Goal: Entertainment & Leisure: Consume media (video, audio)

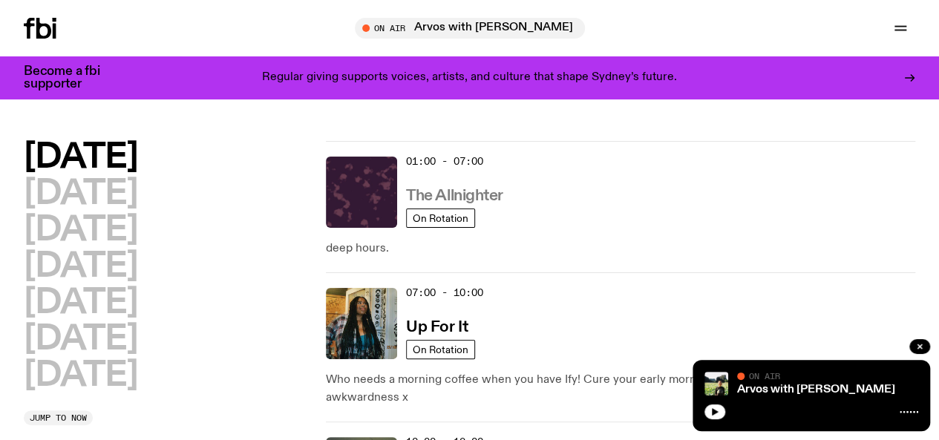
click at [478, 192] on h3 "The Allnighter" at bounding box center [454, 197] width 97 height 16
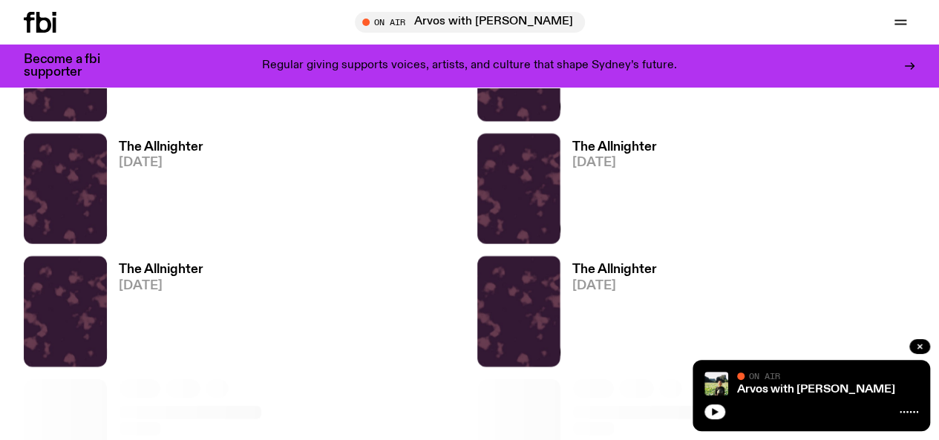
scroll to position [1556, 0]
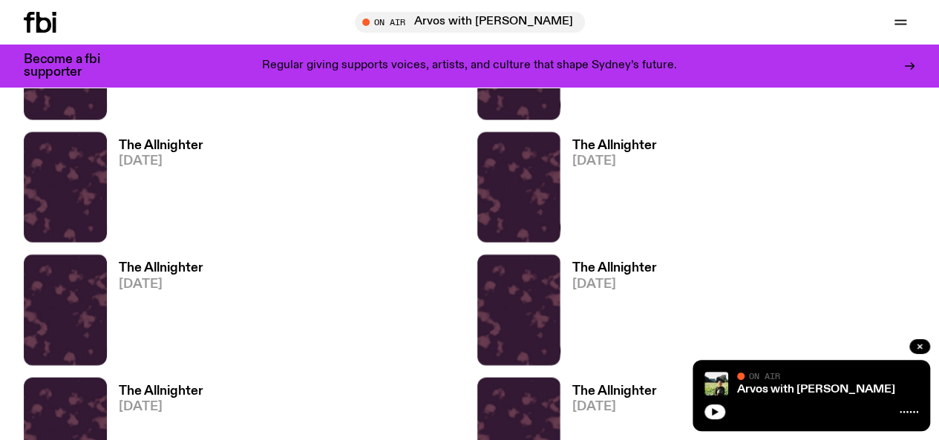
click at [572, 385] on h3 "The Allnighter" at bounding box center [614, 391] width 85 height 13
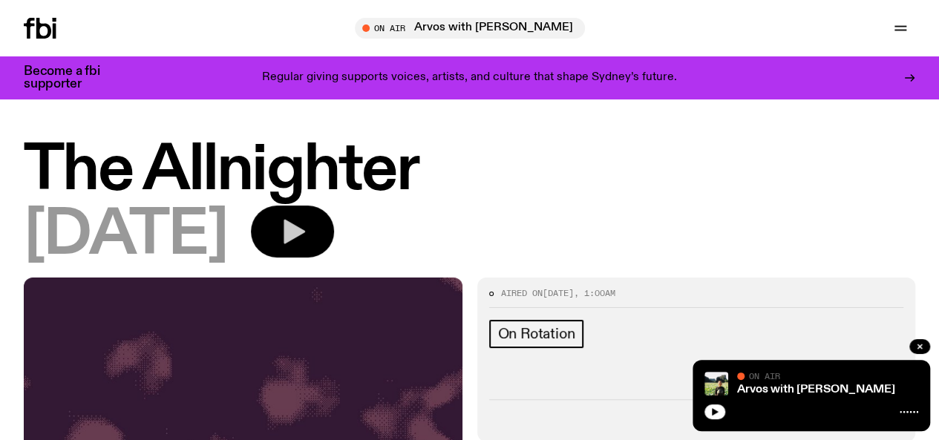
click at [307, 236] on icon "button" at bounding box center [293, 232] width 30 height 30
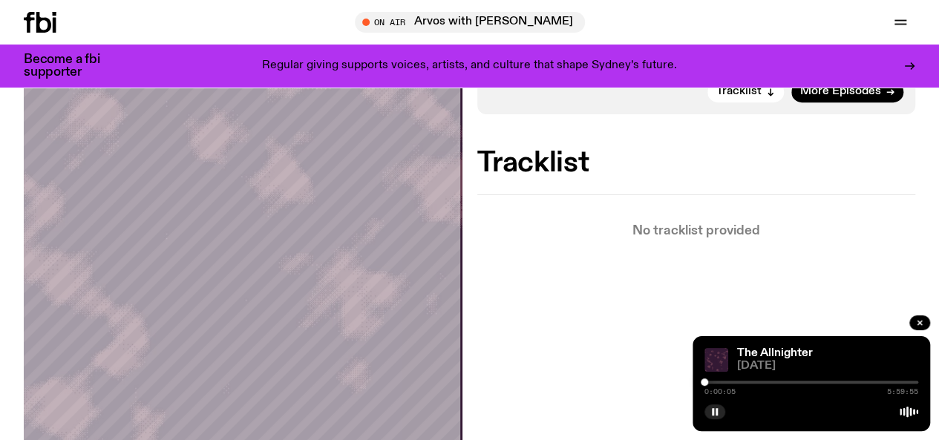
scroll to position [596, 0]
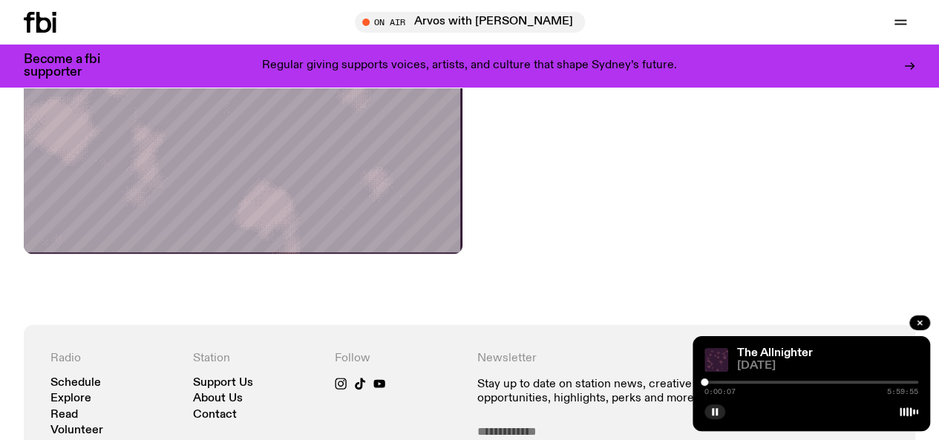
click at [752, 379] on div "0:00:07 5:59:55" at bounding box center [811, 387] width 214 height 18
click at [738, 380] on div "0:00:09 5:59:55" at bounding box center [811, 387] width 214 height 18
click at [734, 381] on div at bounding box center [811, 382] width 214 height 3
click at [753, 381] on div at bounding box center [811, 382] width 214 height 3
click at [763, 382] on div at bounding box center [811, 382] width 214 height 3
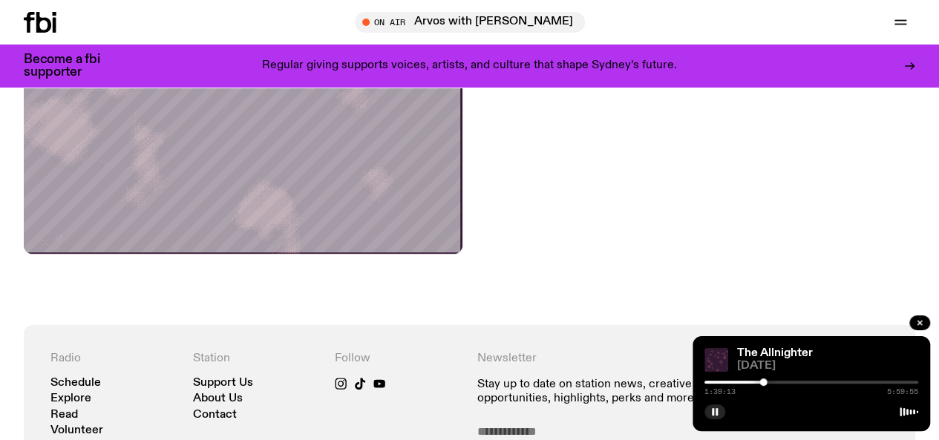
click at [780, 382] on div at bounding box center [811, 382] width 214 height 3
click at [788, 382] on div at bounding box center [811, 382] width 214 height 3
click at [794, 381] on div at bounding box center [811, 382] width 214 height 3
click at [805, 381] on div at bounding box center [811, 382] width 214 height 3
click at [831, 380] on div "2:49:08 5:59:55" at bounding box center [811, 387] width 214 height 18
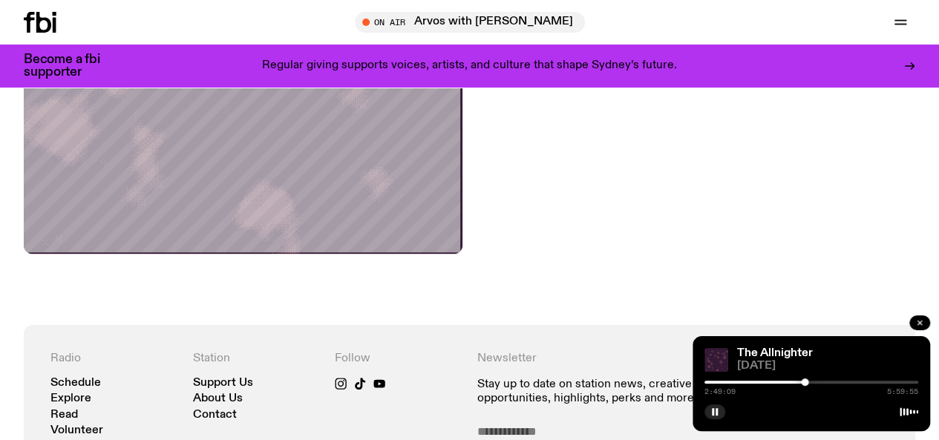
click at [920, 325] on icon "button" at bounding box center [919, 322] width 9 height 9
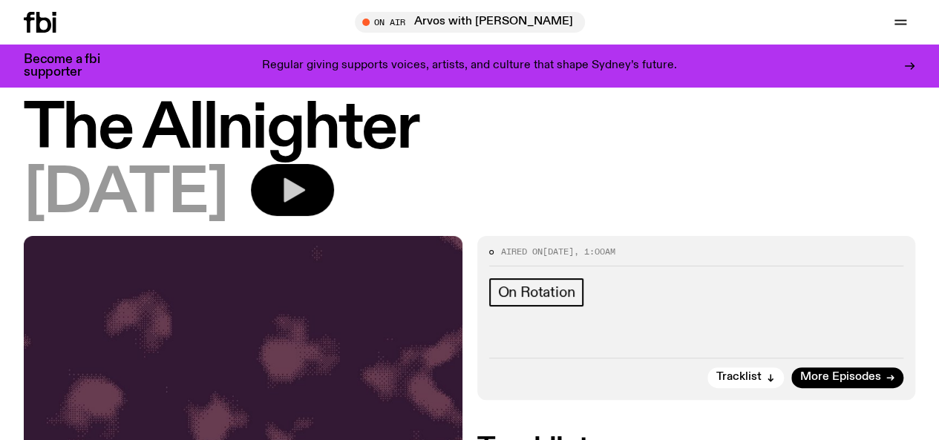
scroll to position [0, 0]
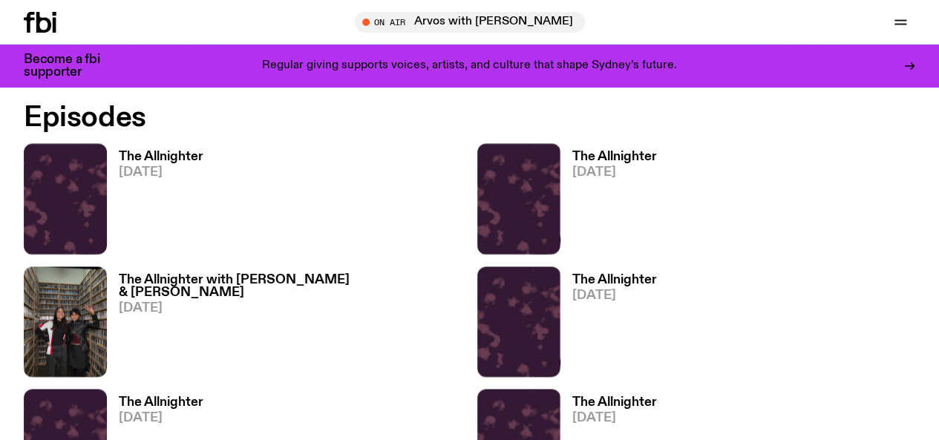
scroll to position [793, 0]
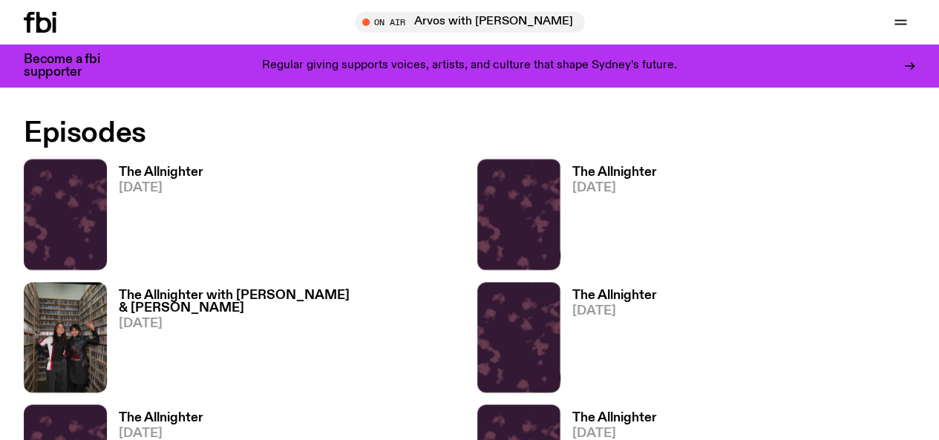
click at [154, 290] on h3 "The Allnighter with [PERSON_NAME] & [PERSON_NAME]" at bounding box center [291, 302] width 344 height 25
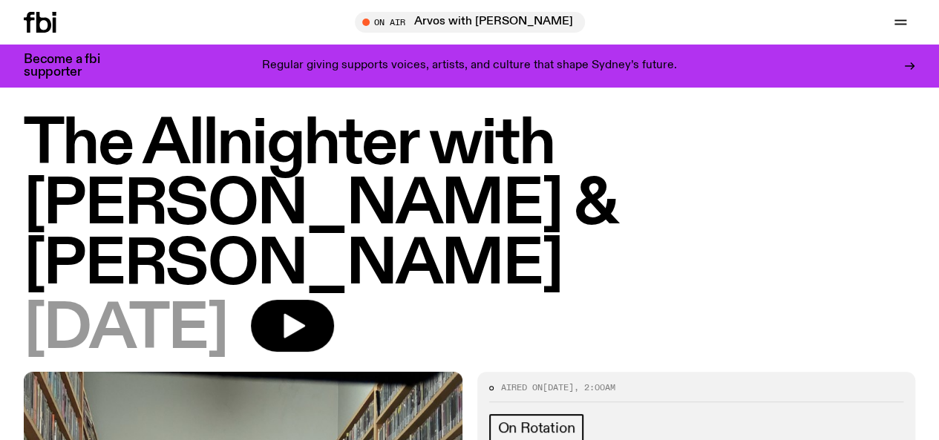
scroll to position [11, 0]
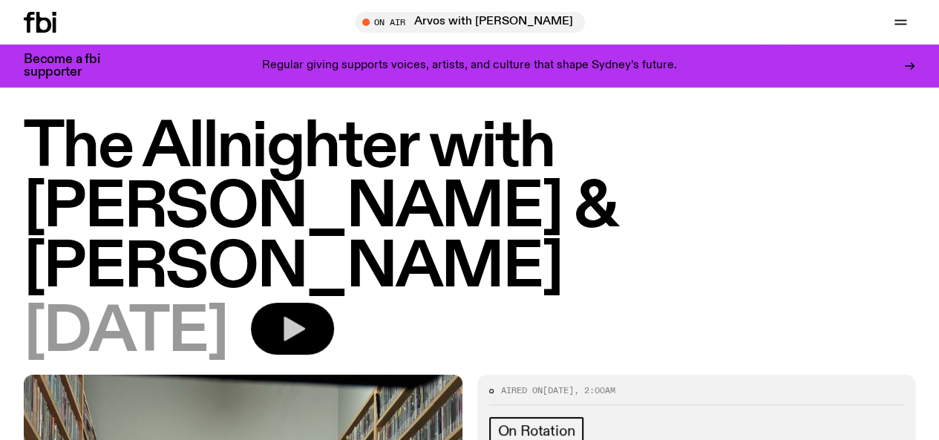
click at [334, 303] on button "button" at bounding box center [292, 329] width 83 height 52
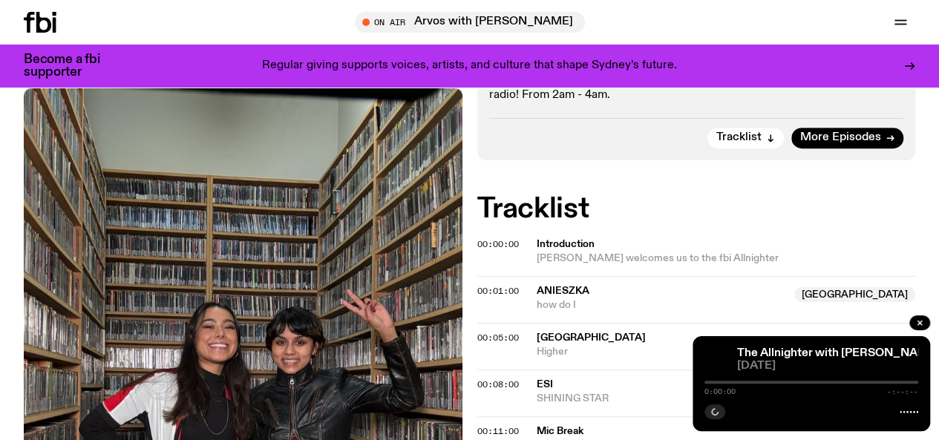
scroll to position [601, 0]
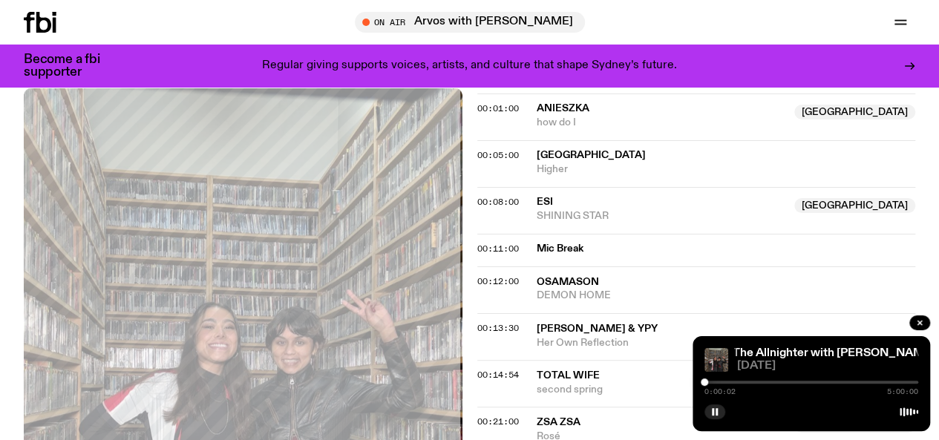
click at [710, 382] on div at bounding box center [811, 382] width 214 height 3
click at [715, 382] on div at bounding box center [811, 382] width 214 height 3
click at [718, 382] on div at bounding box center [714, 382] width 7 height 7
click at [720, 381] on div at bounding box center [719, 382] width 7 height 7
click at [723, 380] on div "0:22:17 5:00:00" at bounding box center [811, 387] width 214 height 18
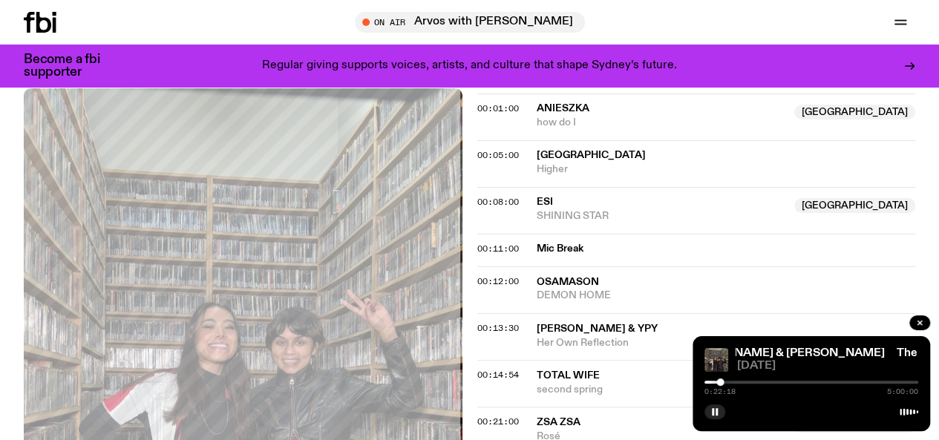
click at [726, 382] on div at bounding box center [811, 382] width 214 height 3
click at [734, 382] on div at bounding box center [811, 382] width 214 height 3
click at [739, 382] on div at bounding box center [811, 382] width 214 height 3
click at [739, 382] on div at bounding box center [739, 382] width 7 height 7
click at [751, 381] on div at bounding box center [811, 382] width 214 height 3
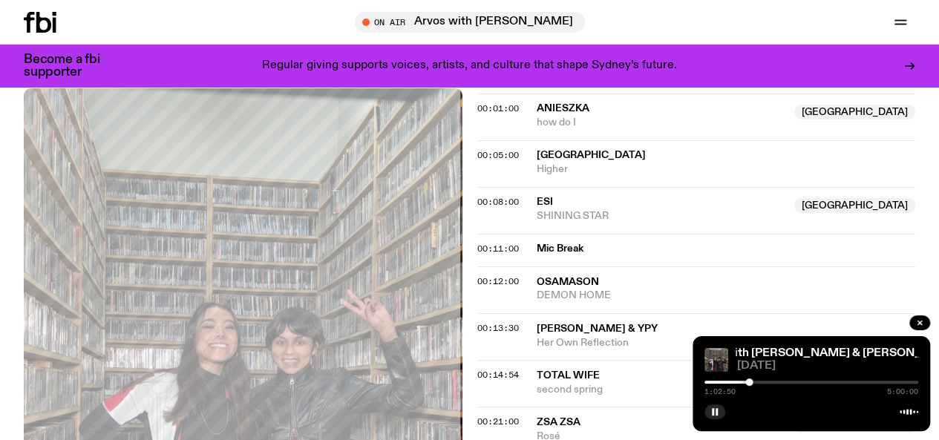
click at [749, 381] on div at bounding box center [748, 382] width 7 height 7
click at [765, 382] on div at bounding box center [811, 382] width 214 height 3
click at [762, 382] on div at bounding box center [761, 382] width 7 height 7
click at [765, 385] on div at bounding box center [764, 382] width 7 height 7
click at [591, 26] on div "On Air Arvos with [PERSON_NAME] Tune in live Support Us" at bounding box center [753, 22] width 325 height 21
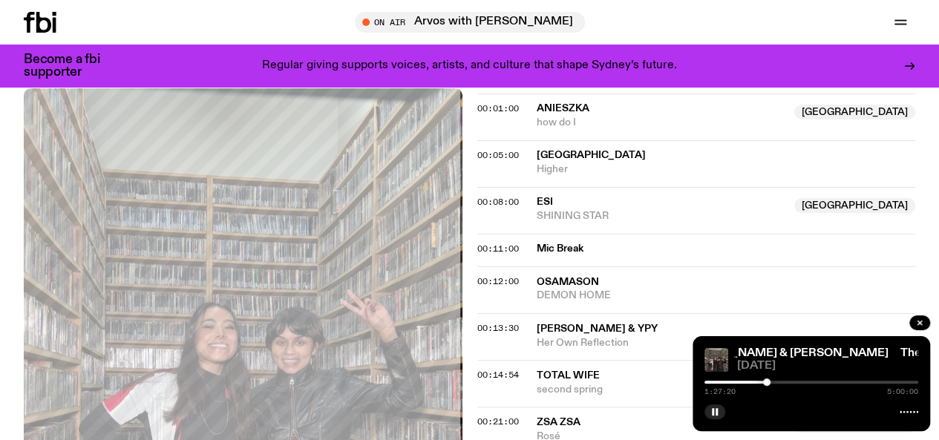
click at [781, 383] on div at bounding box center [811, 382] width 214 height 3
click at [785, 382] on div at bounding box center [811, 382] width 214 height 3
click at [794, 381] on div at bounding box center [811, 382] width 214 height 3
click at [802, 382] on div at bounding box center [811, 382] width 214 height 3
click at [805, 382] on div at bounding box center [811, 382] width 214 height 3
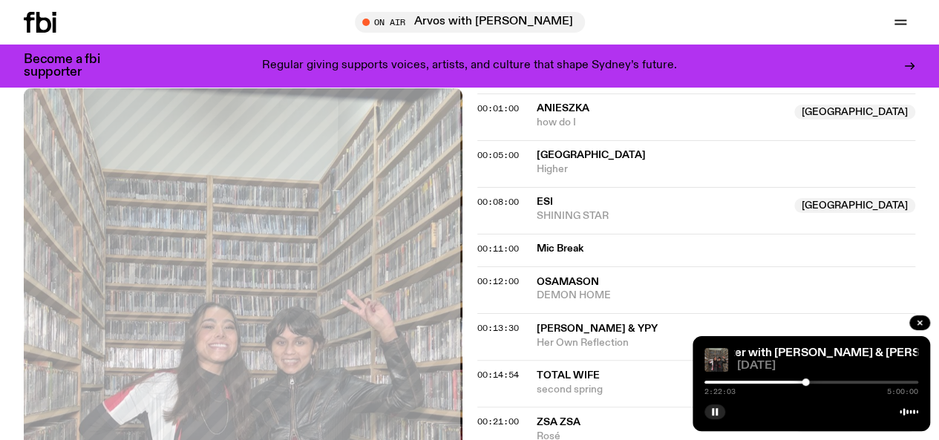
click at [814, 382] on div at bounding box center [811, 382] width 214 height 3
click at [820, 382] on div at bounding box center [811, 382] width 214 height 3
click at [825, 382] on div at bounding box center [811, 382] width 214 height 3
click at [831, 382] on div at bounding box center [811, 382] width 214 height 3
click at [842, 381] on div at bounding box center [811, 382] width 214 height 3
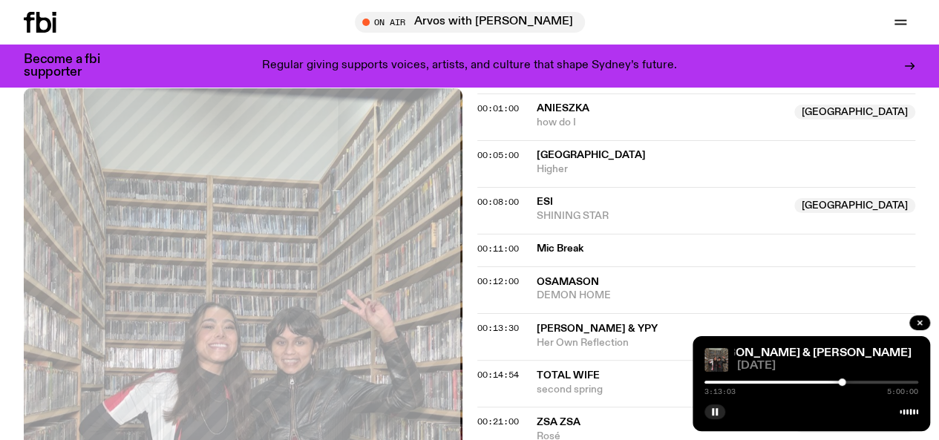
click at [846, 381] on div at bounding box center [811, 382] width 214 height 3
click at [849, 382] on div at bounding box center [811, 382] width 214 height 3
click at [854, 382] on div at bounding box center [811, 382] width 214 height 3
click at [859, 382] on div at bounding box center [811, 382] width 214 height 3
click at [866, 382] on div at bounding box center [811, 382] width 214 height 3
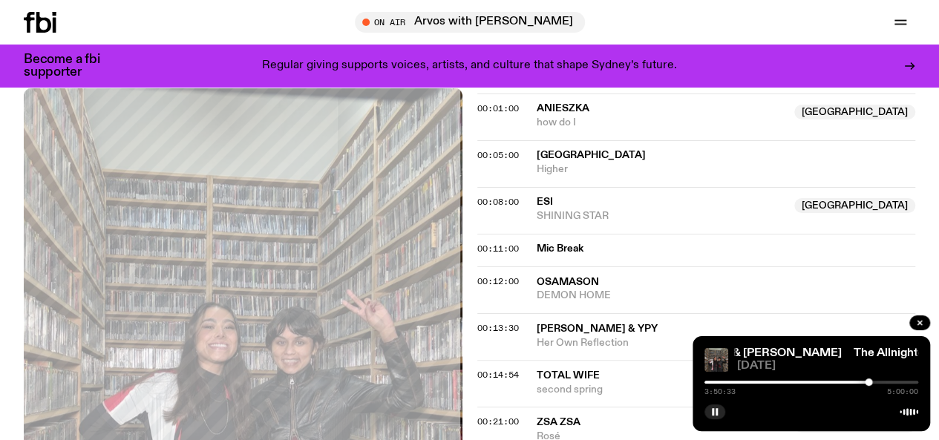
click at [869, 382] on div at bounding box center [868, 382] width 7 height 7
click at [867, 382] on div at bounding box center [866, 382] width 7 height 7
click at [876, 382] on div at bounding box center [811, 382] width 214 height 3
click at [881, 382] on div at bounding box center [811, 382] width 214 height 3
click at [889, 382] on div at bounding box center [811, 382] width 214 height 3
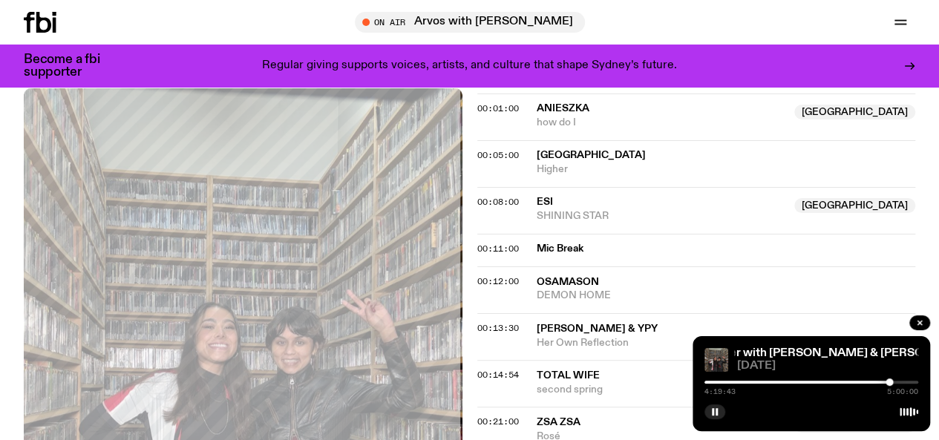
click at [895, 382] on div at bounding box center [811, 382] width 214 height 3
click at [895, 381] on div at bounding box center [895, 382] width 7 height 7
click at [900, 381] on div at bounding box center [811, 382] width 214 height 3
click at [904, 382] on div at bounding box center [811, 382] width 214 height 3
click at [908, 382] on div at bounding box center [811, 382] width 214 height 3
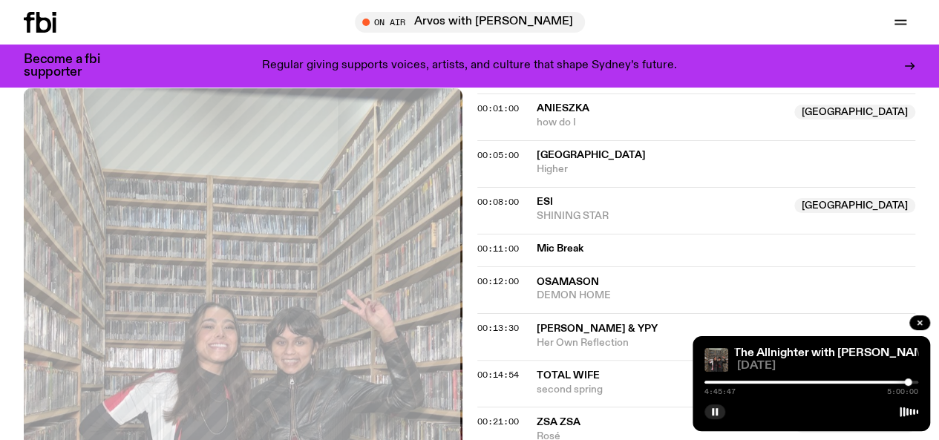
click at [912, 382] on div at bounding box center [811, 382] width 214 height 3
click at [916, 383] on div at bounding box center [915, 382] width 7 height 7
drag, startPoint x: 916, startPoint y: 383, endPoint x: 949, endPoint y: 424, distance: 52.8
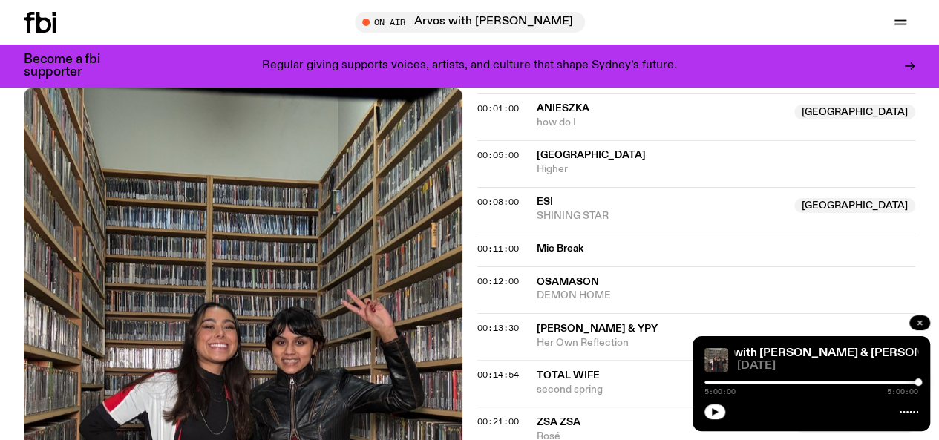
click at [923, 321] on button "button" at bounding box center [919, 323] width 21 height 15
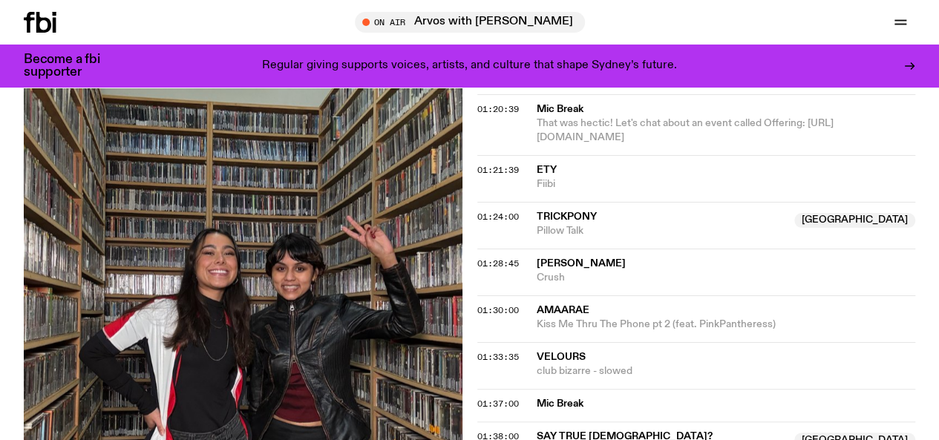
scroll to position [1791, 0]
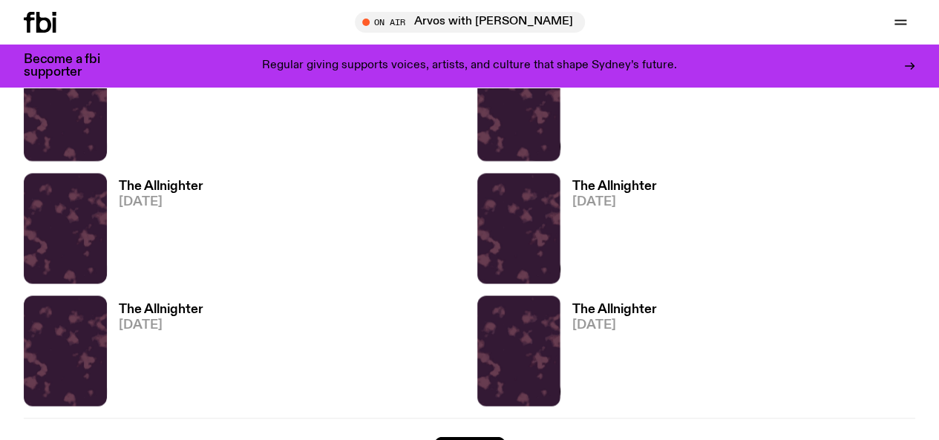
scroll to position [3969, 0]
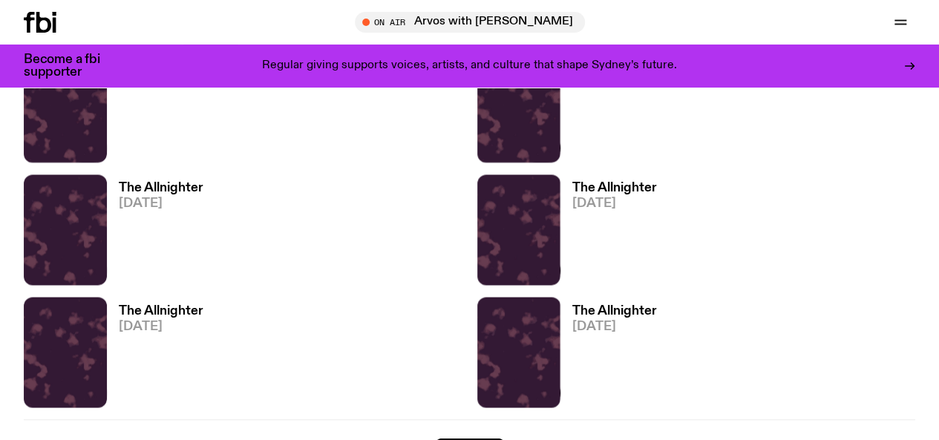
click at [572, 320] on span "[DATE]" at bounding box center [614, 326] width 85 height 13
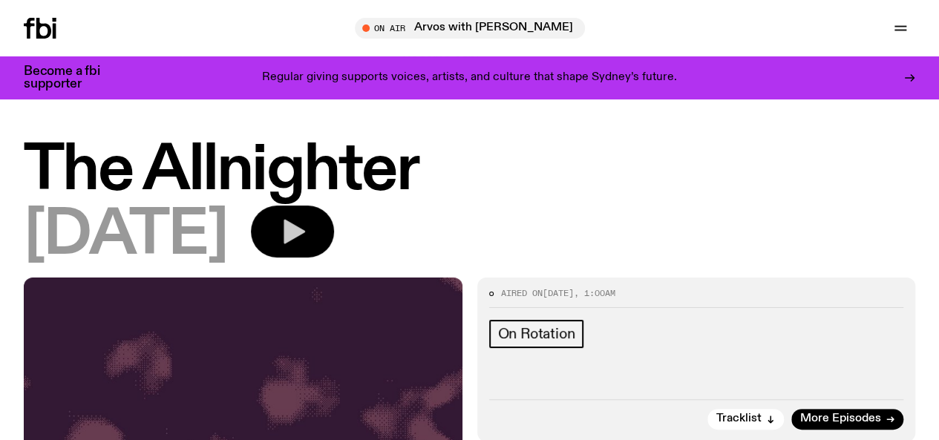
click at [334, 255] on button "button" at bounding box center [292, 232] width 83 height 52
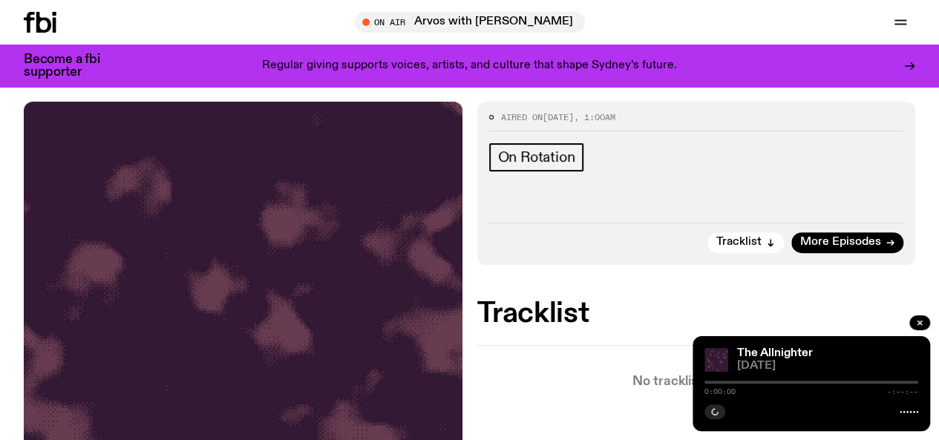
scroll to position [236, 0]
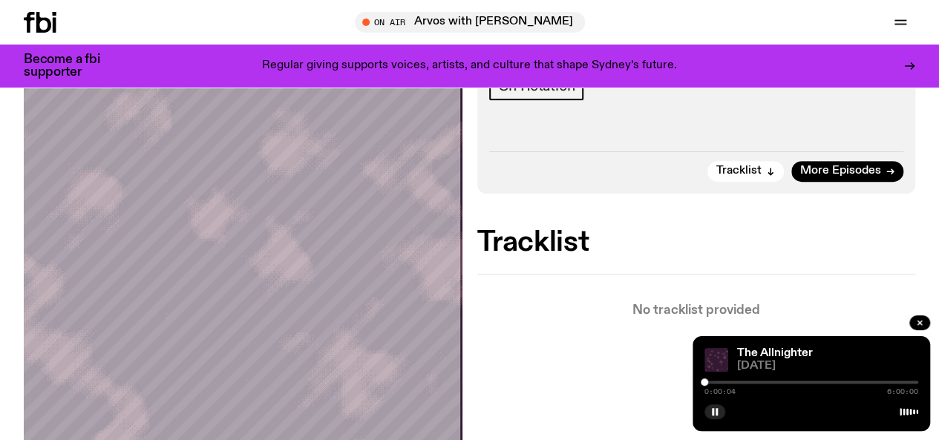
click at [710, 384] on div at bounding box center [811, 382] width 214 height 3
click at [713, 384] on div at bounding box center [712, 382] width 7 height 7
click at [716, 384] on div at bounding box center [712, 382] width 7 height 7
click at [719, 382] on div at bounding box center [715, 382] width 7 height 7
click at [723, 382] on div at bounding box center [811, 382] width 214 height 3
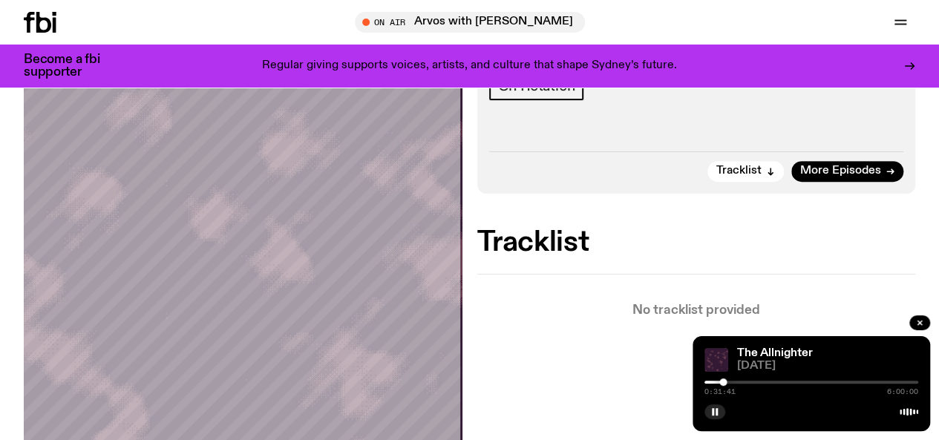
click at [727, 381] on div at bounding box center [811, 382] width 214 height 3
click at [730, 381] on div at bounding box center [811, 382] width 214 height 3
click at [734, 381] on div at bounding box center [811, 382] width 214 height 3
click at [738, 381] on div at bounding box center [811, 382] width 214 height 3
click at [741, 383] on div at bounding box center [737, 382] width 7 height 7
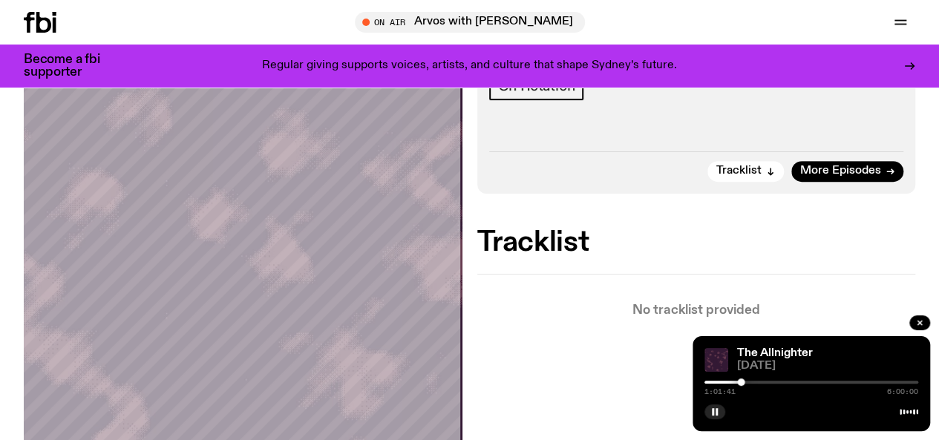
click at [745, 382] on div at bounding box center [811, 382] width 214 height 3
click at [751, 382] on div at bounding box center [811, 382] width 214 height 3
click at [756, 382] on div at bounding box center [811, 382] width 214 height 3
click at [762, 382] on div at bounding box center [811, 382] width 214 height 3
click at [775, 382] on div at bounding box center [811, 382] width 214 height 3
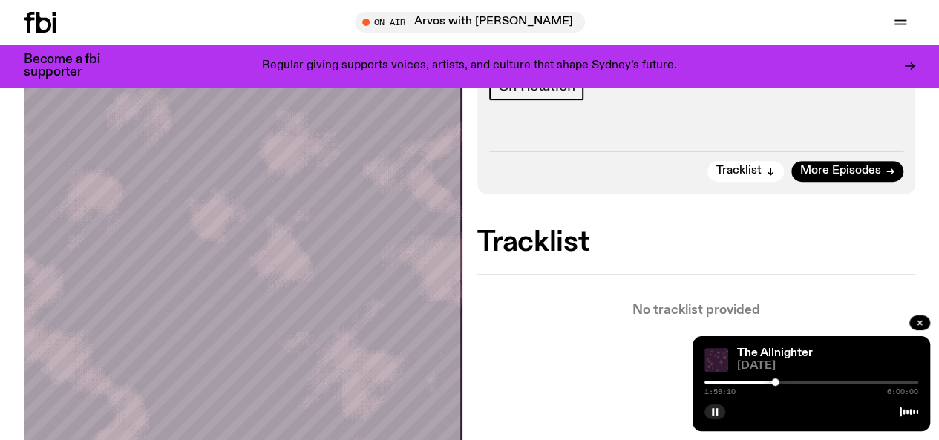
click at [791, 382] on div at bounding box center [811, 382] width 214 height 3
click at [797, 382] on div at bounding box center [811, 382] width 214 height 3
click at [802, 382] on div at bounding box center [811, 382] width 214 height 3
click at [808, 383] on div at bounding box center [811, 382] width 214 height 3
click at [823, 383] on div at bounding box center [811, 382] width 214 height 3
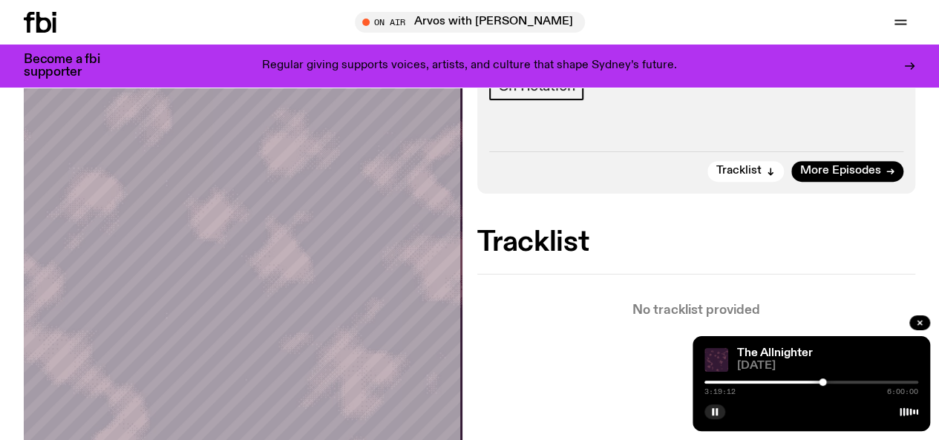
click at [827, 382] on div at bounding box center [811, 382] width 214 height 3
click at [846, 383] on div at bounding box center [811, 382] width 214 height 3
click at [852, 383] on div at bounding box center [811, 382] width 214 height 3
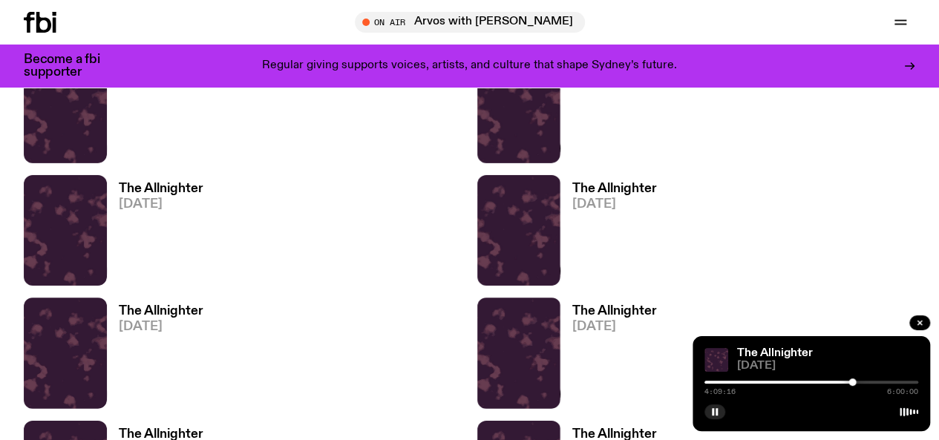
scroll to position [5462, 0]
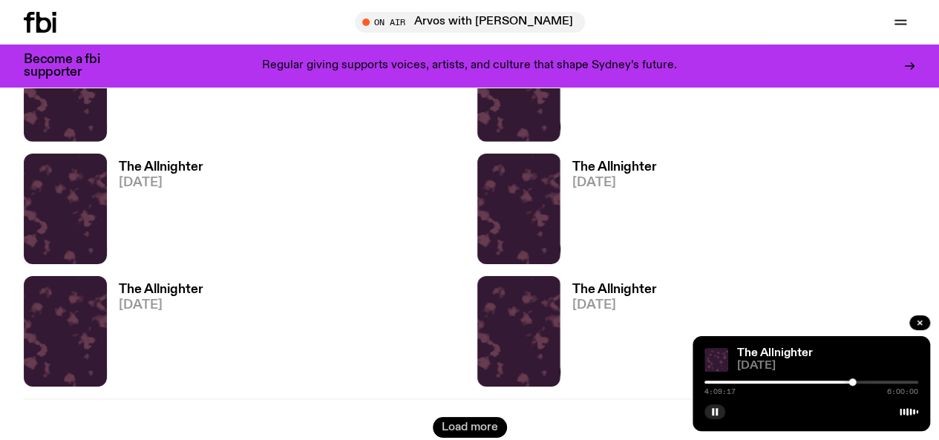
click at [433, 417] on button "Load more" at bounding box center [470, 427] width 74 height 21
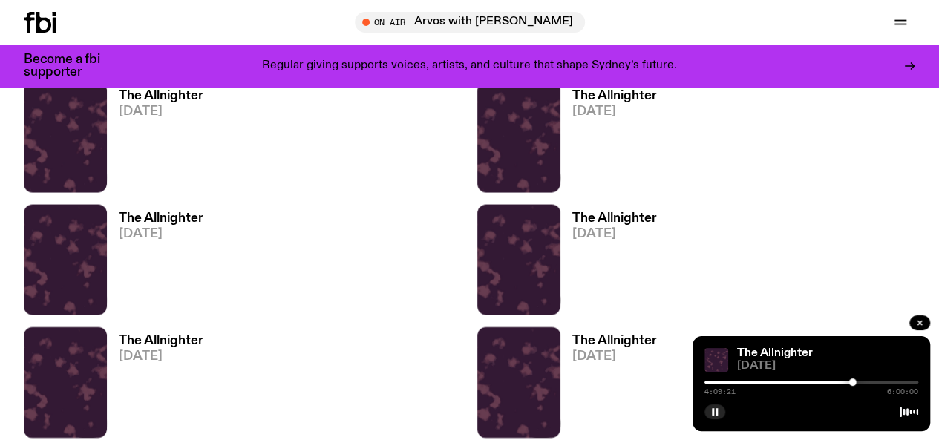
scroll to position [7451, 0]
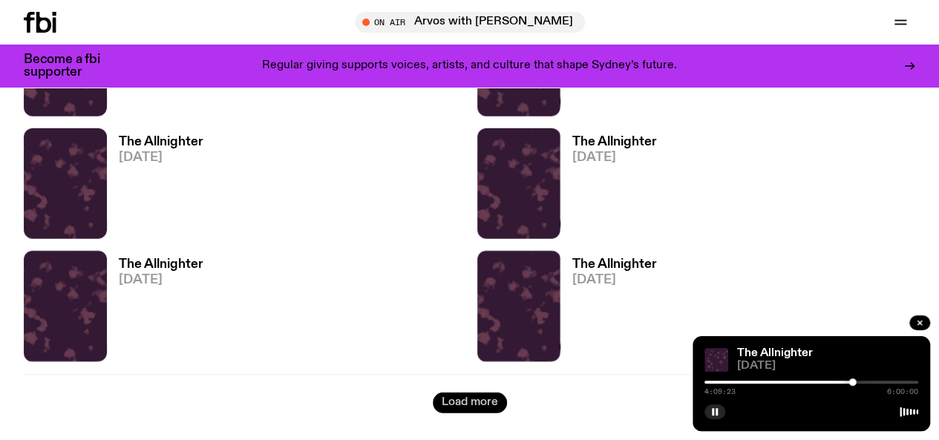
click at [433, 393] on button "Load more" at bounding box center [470, 403] width 74 height 21
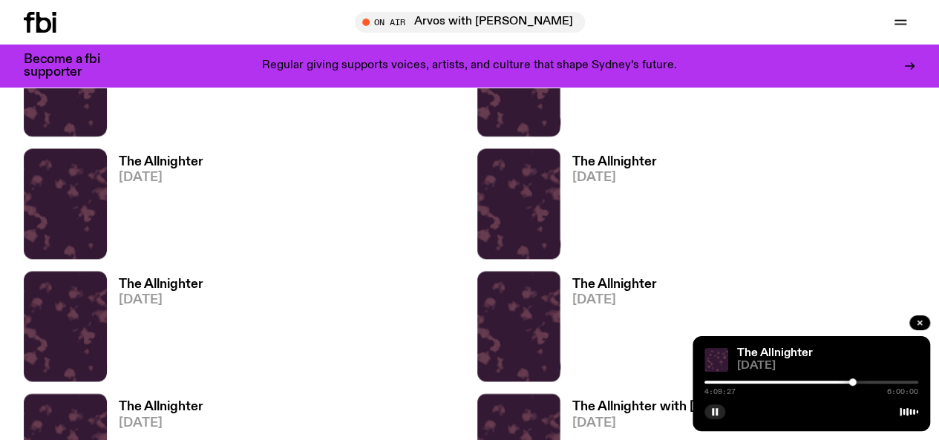
scroll to position [9290, 0]
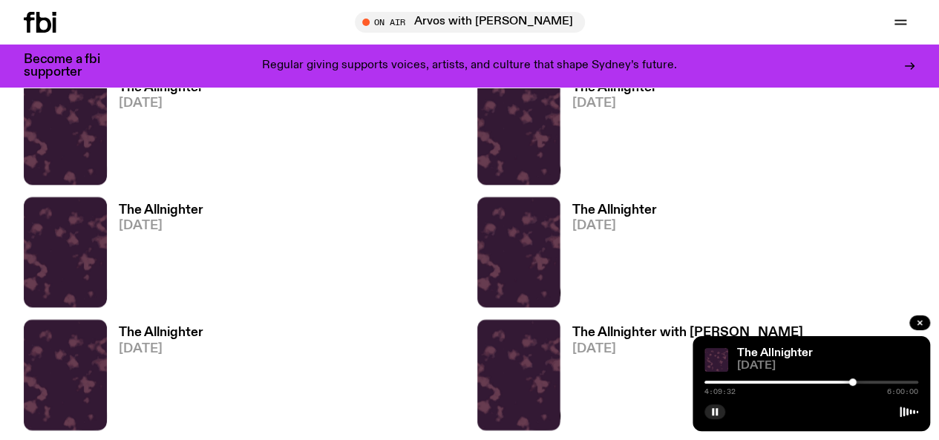
click at [572, 327] on h3 "The Allnighter with [PERSON_NAME]" at bounding box center [687, 333] width 231 height 13
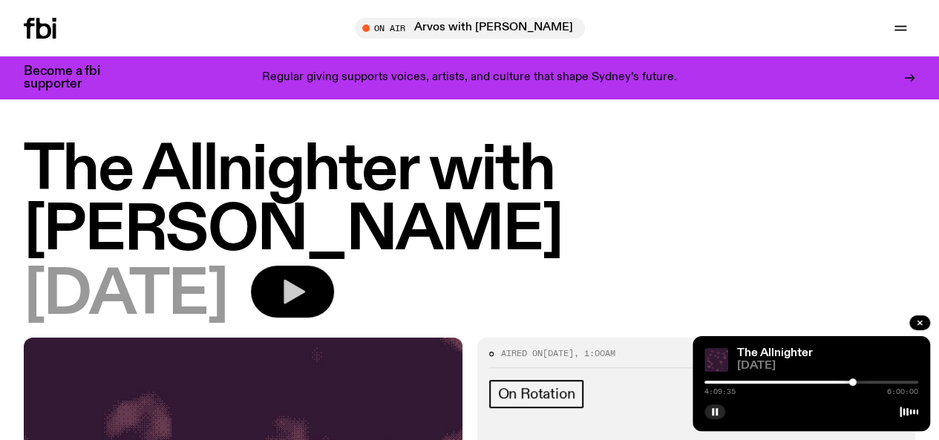
click at [305, 304] on icon "button" at bounding box center [295, 292] width 22 height 24
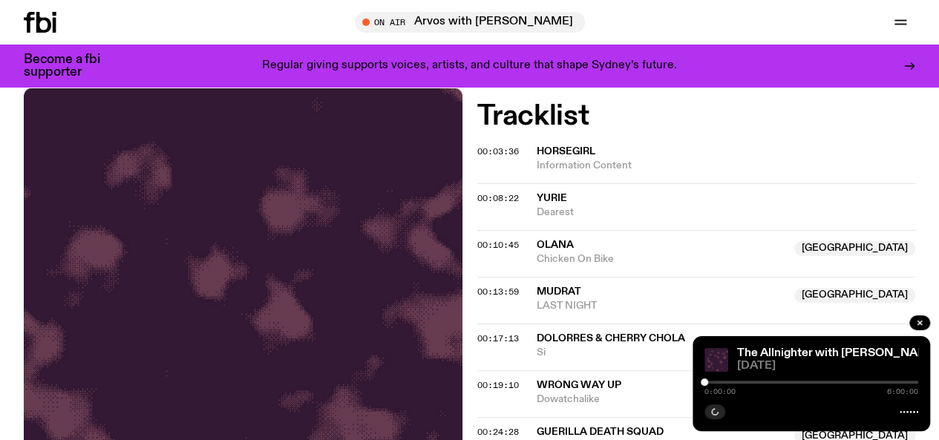
scroll to position [425, 0]
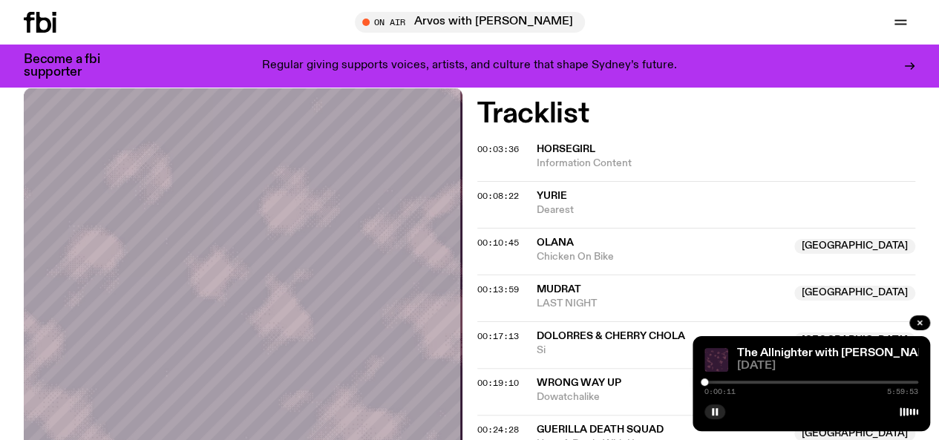
click at [708, 381] on div at bounding box center [811, 382] width 214 height 3
click at [710, 381] on div at bounding box center [709, 382] width 7 height 7
click at [711, 381] on div at bounding box center [711, 382] width 7 height 7
click at [714, 381] on div at bounding box center [713, 382] width 7 height 7
click at [717, 381] on div at bounding box center [716, 382] width 7 height 7
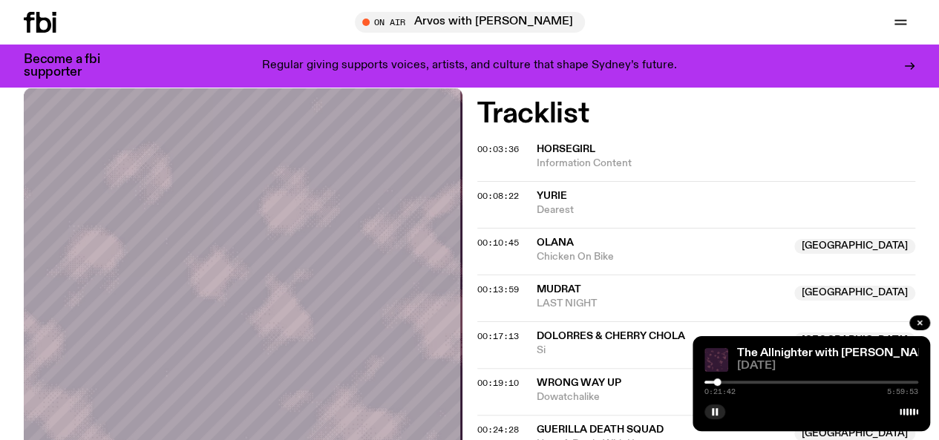
click at [721, 382] on div at bounding box center [811, 382] width 214 height 3
click at [724, 384] on div at bounding box center [723, 382] width 7 height 7
drag, startPoint x: 724, startPoint y: 384, endPoint x: 716, endPoint y: 388, distance: 9.0
click at [716, 388] on div "0:19:09 5:59:53" at bounding box center [811, 387] width 214 height 18
click at [713, 381] on div at bounding box center [712, 382] width 7 height 7
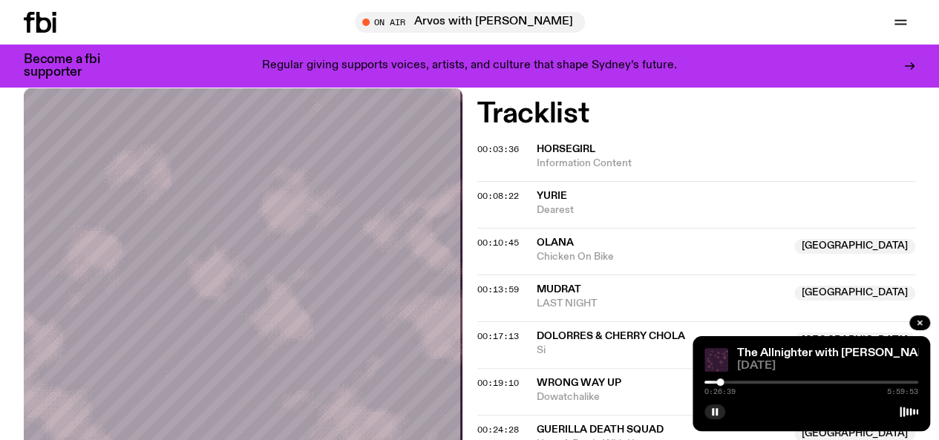
drag, startPoint x: 713, startPoint y: 381, endPoint x: 722, endPoint y: 382, distance: 9.0
click at [722, 382] on div at bounding box center [719, 382] width 7 height 7
click at [718, 383] on div at bounding box center [716, 382] width 7 height 7
click at [722, 382] on div at bounding box center [721, 382] width 7 height 7
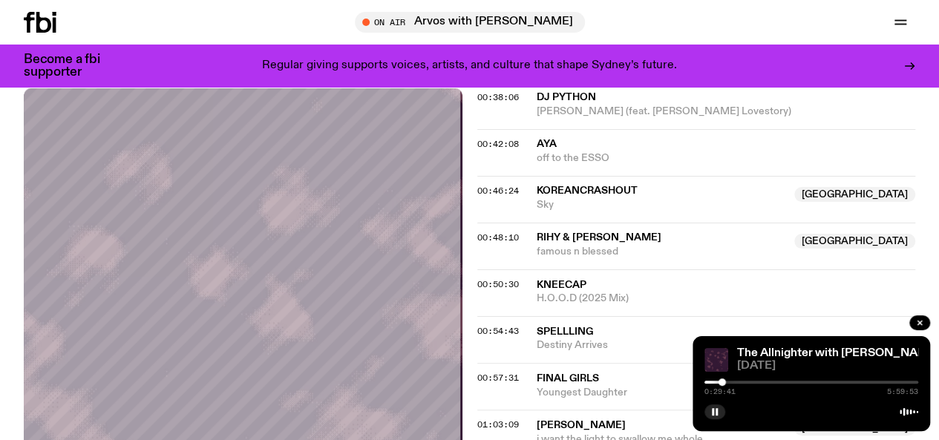
scroll to position [1007, 0]
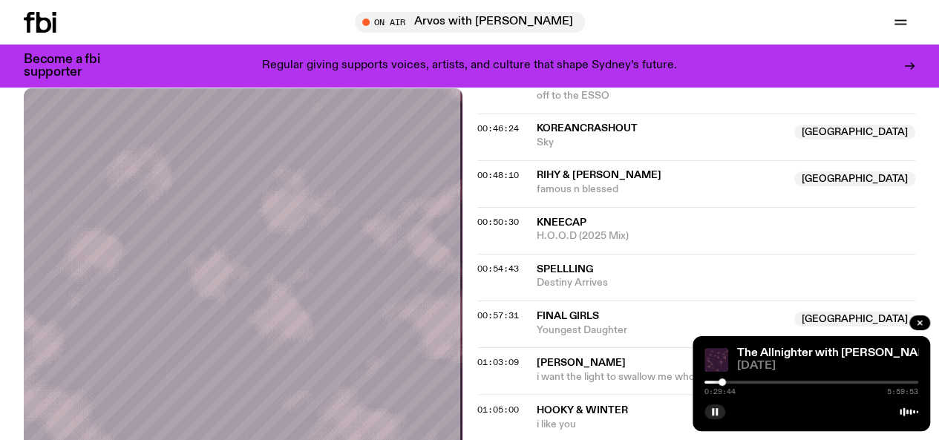
click at [730, 382] on div at bounding box center [811, 382] width 214 height 3
click at [740, 382] on div at bounding box center [811, 382] width 214 height 3
click at [737, 382] on div at bounding box center [736, 382] width 7 height 7
click at [757, 382] on div at bounding box center [811, 382] width 214 height 3
click at [762, 382] on div at bounding box center [811, 382] width 214 height 3
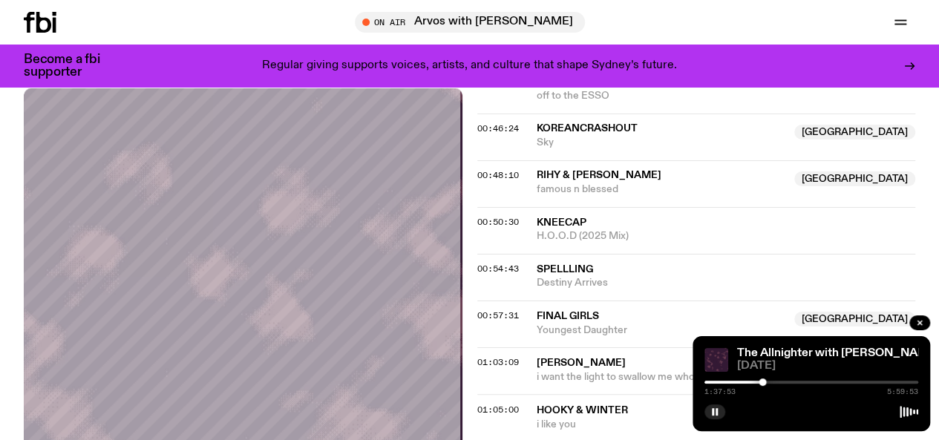
click at [768, 382] on div at bounding box center [811, 382] width 214 height 3
click at [773, 382] on div at bounding box center [811, 382] width 214 height 3
click at [777, 382] on div at bounding box center [811, 382] width 214 height 3
click at [784, 382] on div at bounding box center [811, 382] width 214 height 3
click at [779, 382] on div at bounding box center [779, 382] width 7 height 7
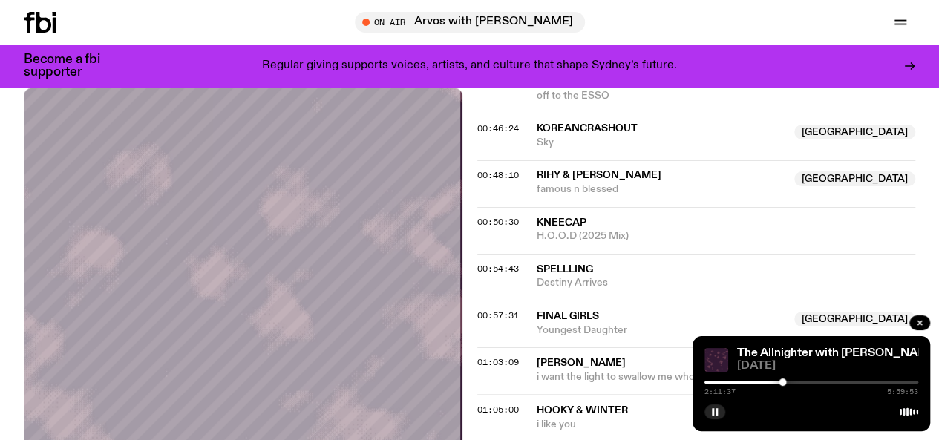
click at [782, 382] on div at bounding box center [782, 382] width 7 height 7
click at [781, 382] on div at bounding box center [780, 382] width 7 height 7
click at [780, 382] on div at bounding box center [780, 382] width 7 height 7
click at [778, 381] on div at bounding box center [777, 382] width 7 height 7
click at [782, 382] on div at bounding box center [811, 382] width 214 height 3
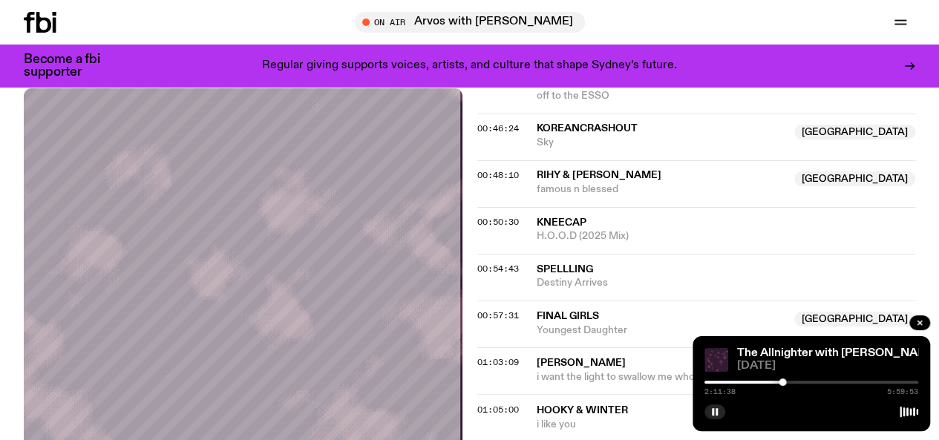
click at [785, 382] on div at bounding box center [782, 382] width 7 height 7
click at [790, 382] on div at bounding box center [811, 382] width 214 height 3
click at [794, 383] on div at bounding box center [811, 382] width 214 height 3
click at [788, 386] on div "2:21:37 5:59:53" at bounding box center [811, 387] width 214 height 18
click at [782, 385] on div "2:21:39 5:59:53" at bounding box center [811, 387] width 214 height 18
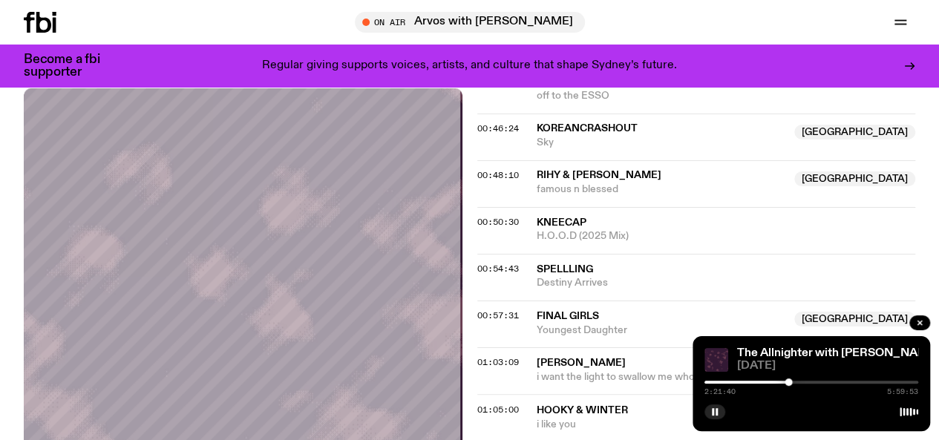
click at [770, 379] on div "2:21:40 5:59:53" at bounding box center [811, 387] width 214 height 18
click at [765, 381] on div at bounding box center [682, 382] width 214 height 3
click at [766, 382] on div at bounding box center [765, 382] width 7 height 7
click at [772, 382] on div at bounding box center [811, 382] width 214 height 3
click at [775, 382] on div at bounding box center [771, 382] width 7 height 7
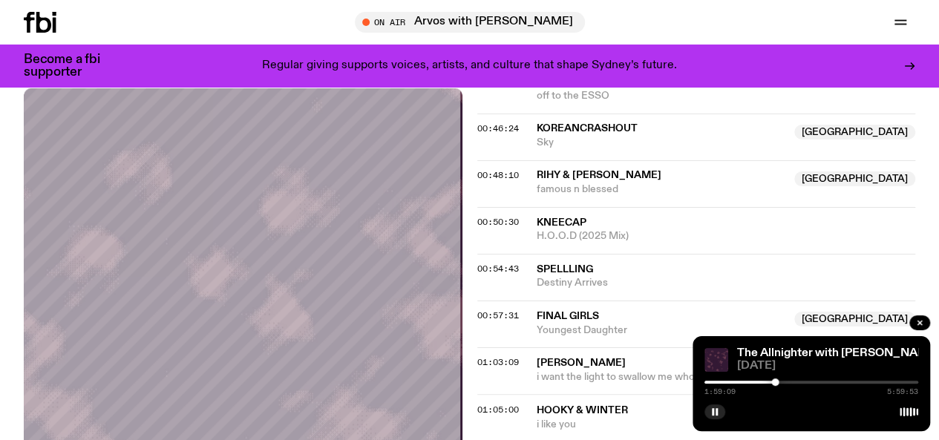
click at [775, 382] on div at bounding box center [774, 382] width 7 height 7
click at [778, 382] on div at bounding box center [777, 382] width 7 height 7
click at [781, 382] on div at bounding box center [780, 382] width 7 height 7
click at [785, 381] on div at bounding box center [811, 382] width 214 height 3
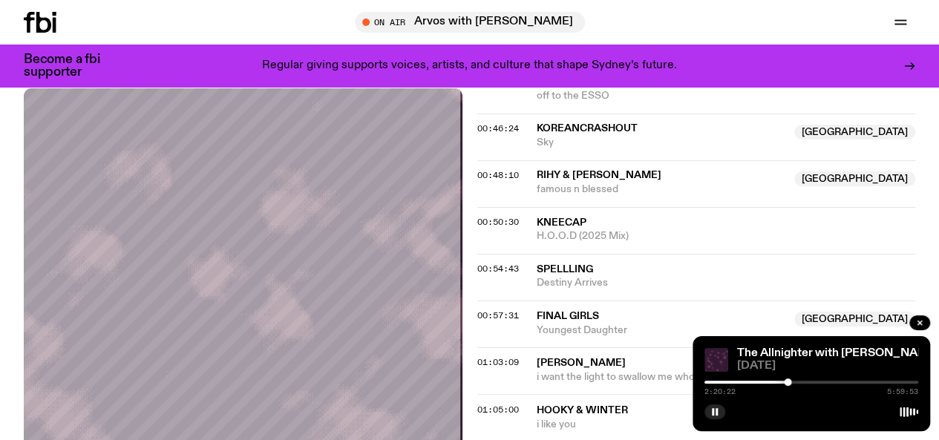
click at [788, 382] on div at bounding box center [787, 382] width 7 height 7
click at [791, 383] on div at bounding box center [787, 382] width 7 height 7
click at [793, 383] on div at bounding box center [792, 382] width 7 height 7
click at [797, 382] on div at bounding box center [811, 382] width 214 height 3
click at [803, 382] on div at bounding box center [811, 382] width 214 height 3
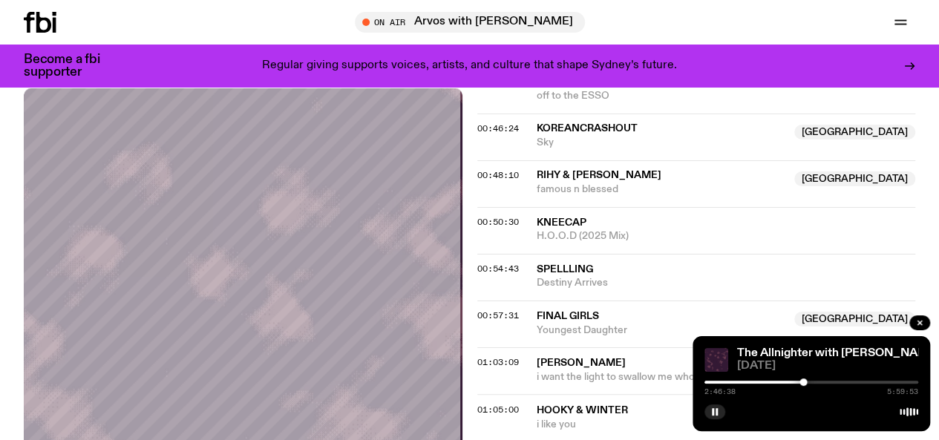
click at [805, 382] on div at bounding box center [803, 382] width 7 height 7
click at [809, 382] on div at bounding box center [811, 382] width 214 height 3
click at [811, 382] on div at bounding box center [810, 382] width 7 height 7
click at [817, 382] on div at bounding box center [811, 382] width 214 height 3
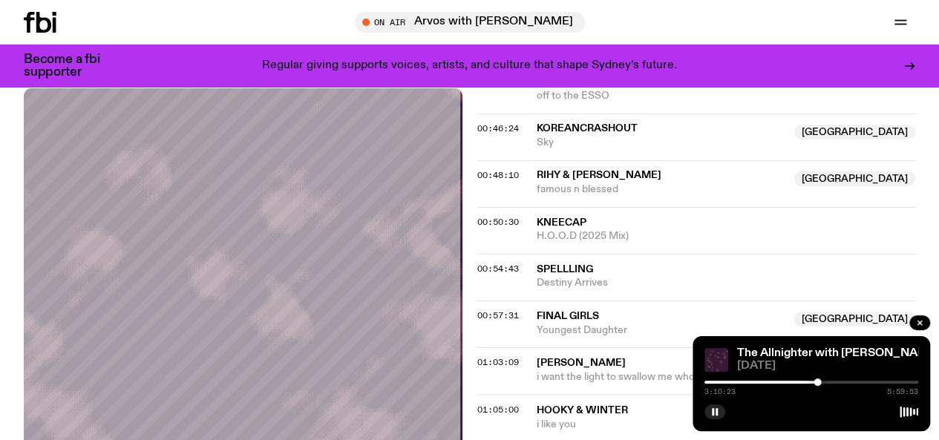
click at [821, 382] on div at bounding box center [817, 382] width 7 height 7
click at [823, 382] on div at bounding box center [823, 382] width 7 height 7
click at [829, 382] on div at bounding box center [811, 382] width 214 height 3
click at [833, 381] on div at bounding box center [811, 382] width 214 height 3
click at [836, 381] on div at bounding box center [835, 382] width 7 height 7
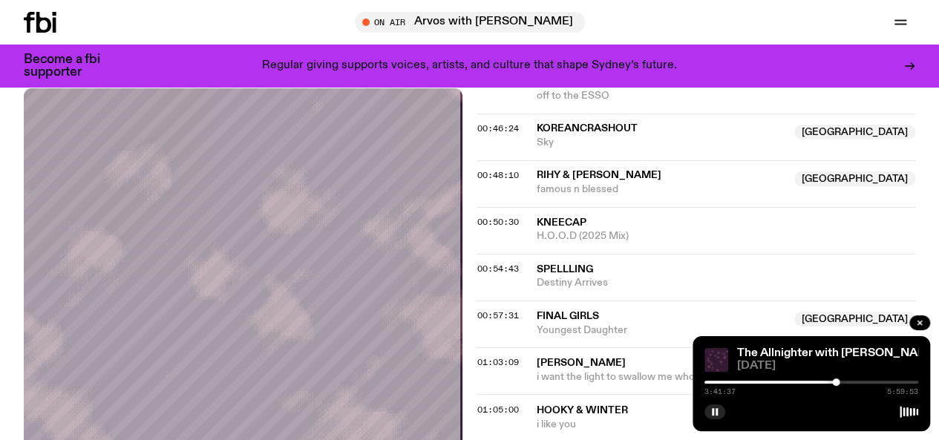
click at [837, 381] on div at bounding box center [835, 382] width 7 height 7
click at [842, 381] on div at bounding box center [811, 382] width 214 height 3
click at [849, 381] on div at bounding box center [811, 382] width 214 height 3
click at [866, 384] on div at bounding box center [811, 382] width 214 height 3
click at [871, 384] on div at bounding box center [811, 382] width 214 height 3
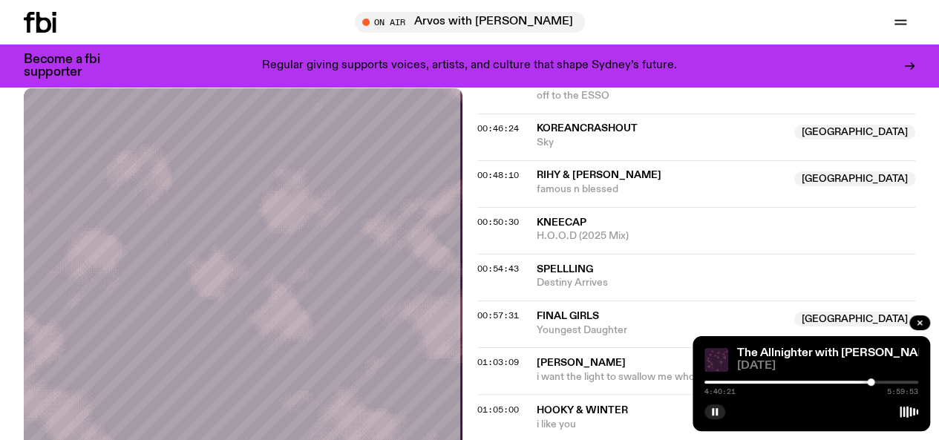
click at [877, 381] on div at bounding box center [811, 382] width 214 height 3
click at [883, 381] on div at bounding box center [811, 382] width 214 height 3
click at [886, 381] on div at bounding box center [811, 382] width 214 height 3
click at [890, 382] on div at bounding box center [811, 382] width 214 height 3
click at [895, 382] on div at bounding box center [811, 382] width 214 height 3
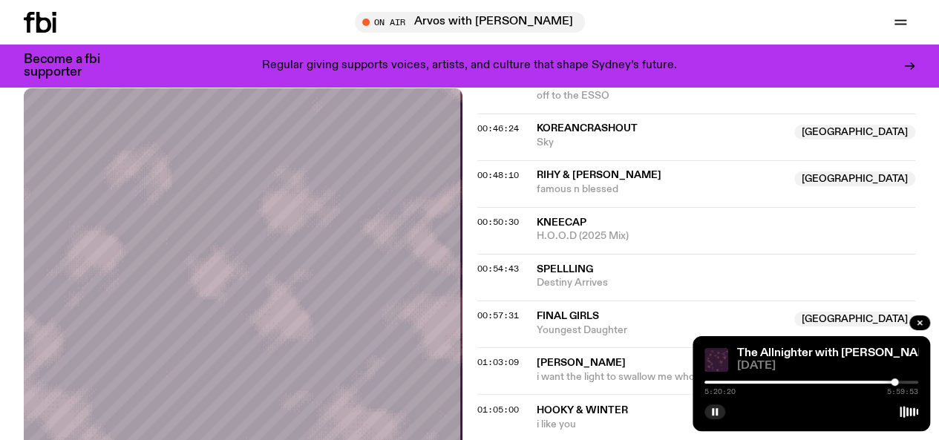
click at [900, 382] on div at bounding box center [811, 382] width 214 height 3
click at [906, 382] on div at bounding box center [811, 382] width 214 height 3
click at [919, 323] on icon "button" at bounding box center [920, 323] width 4 height 4
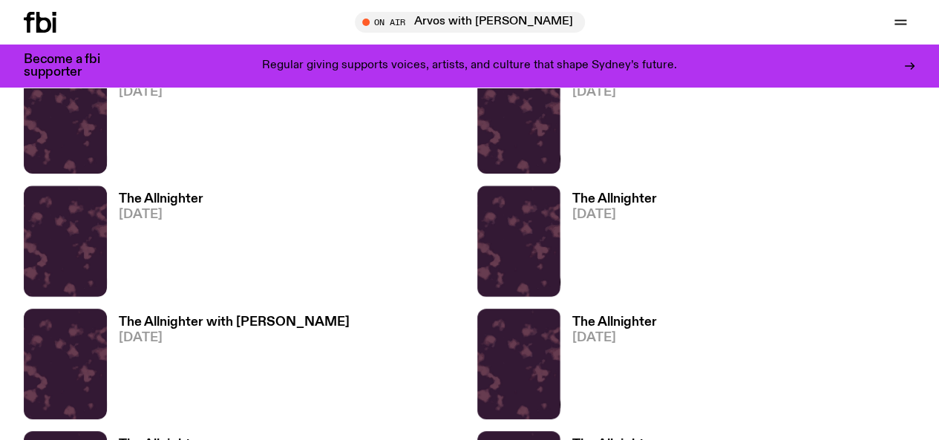
scroll to position [11322, 0]
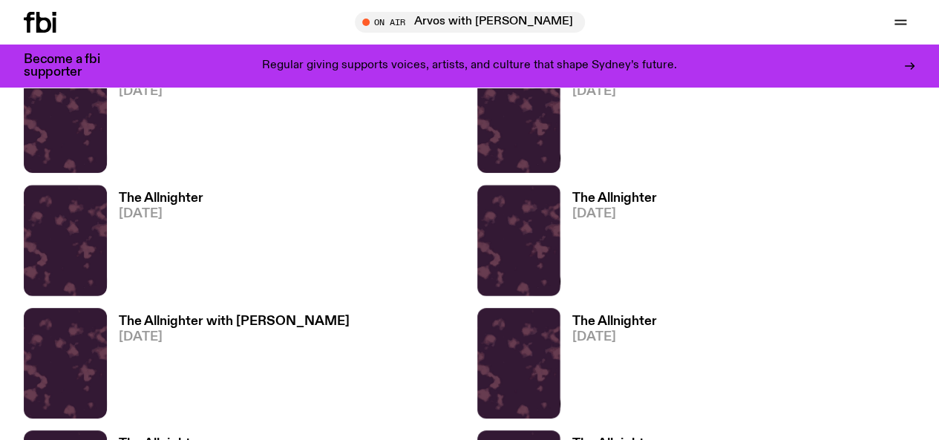
click at [174, 316] on h3 "The Allnighter with [PERSON_NAME]" at bounding box center [234, 322] width 231 height 13
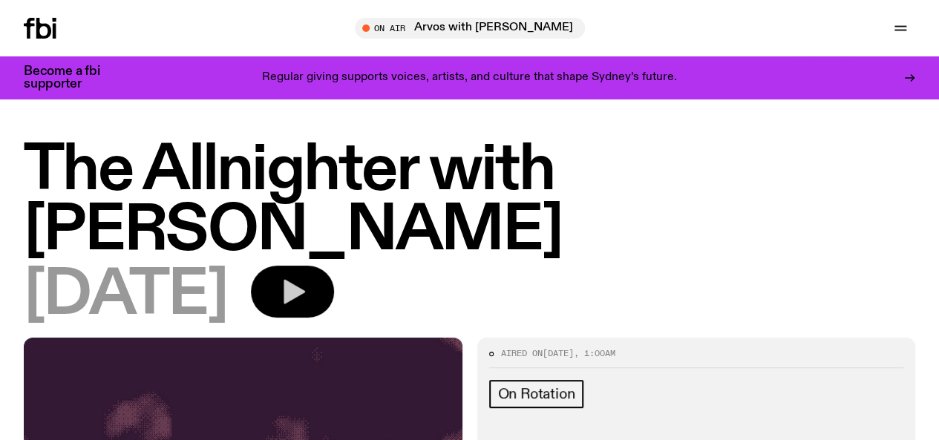
click at [334, 297] on button "button" at bounding box center [292, 292] width 83 height 52
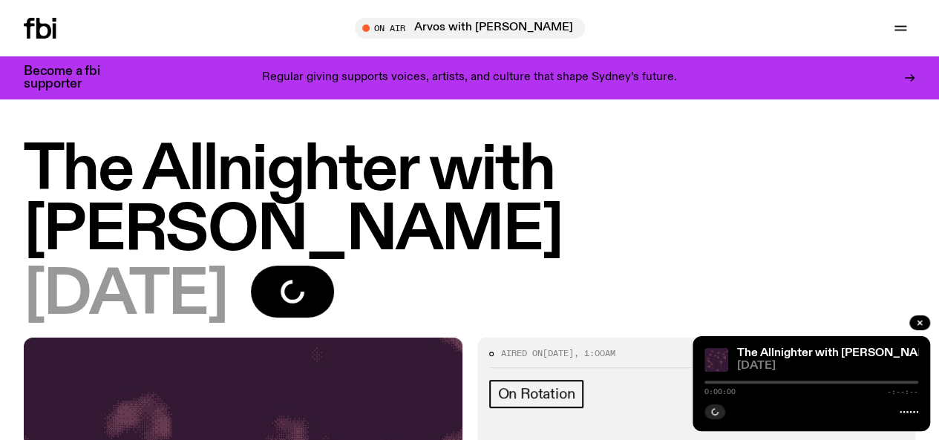
click at [722, 382] on div at bounding box center [811, 382] width 214 height 3
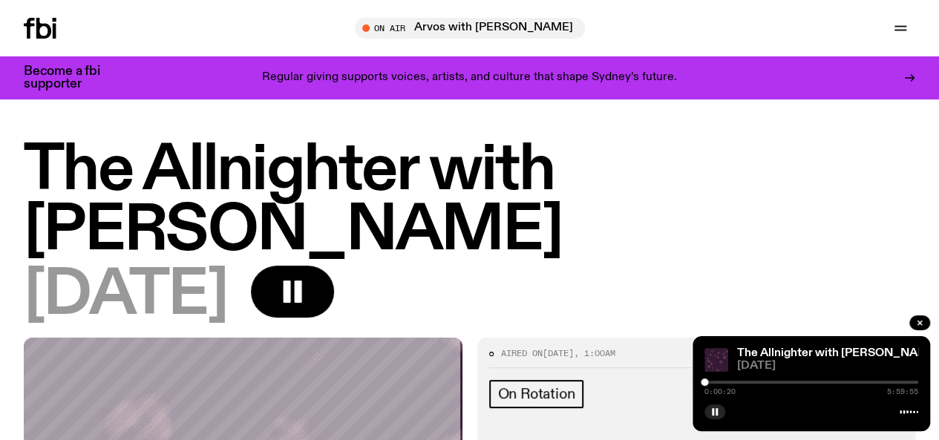
click at [712, 384] on div at bounding box center [811, 382] width 214 height 3
click at [719, 384] on div at bounding box center [811, 382] width 214 height 3
click at [723, 384] on div at bounding box center [811, 382] width 214 height 3
click at [728, 384] on div at bounding box center [811, 382] width 214 height 3
click at [730, 382] on div at bounding box center [729, 382] width 7 height 7
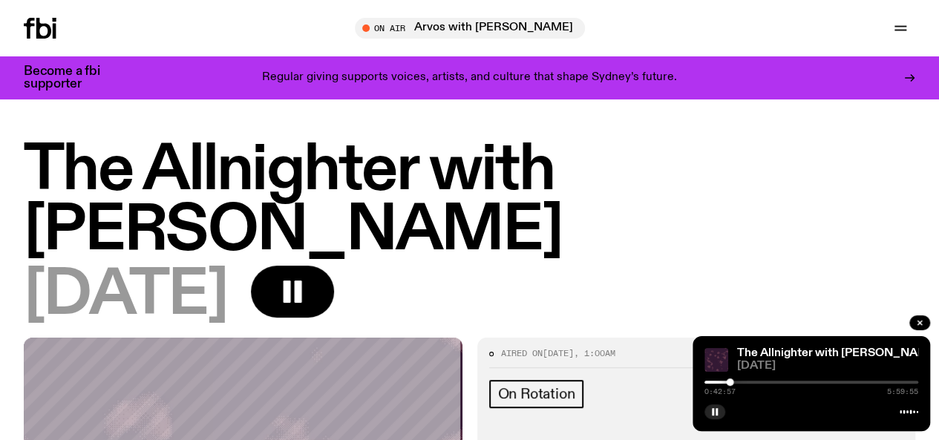
click at [733, 382] on div at bounding box center [811, 382] width 214 height 3
click at [737, 382] on div at bounding box center [811, 382] width 214 height 3
click at [741, 382] on div at bounding box center [811, 382] width 214 height 3
click at [740, 382] on div at bounding box center [739, 382] width 7 height 7
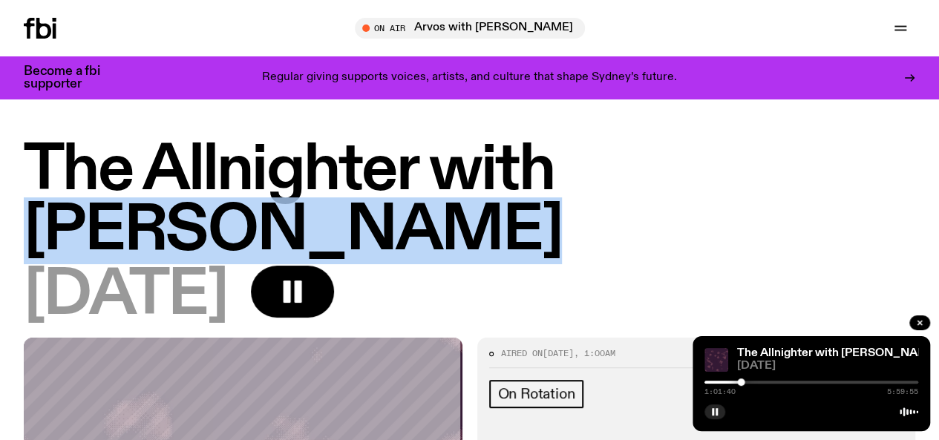
drag, startPoint x: 640, startPoint y: 155, endPoint x: 509, endPoint y: 257, distance: 165.6
click at [509, 257] on h1 "The Allnighter with [PERSON_NAME]" at bounding box center [470, 201] width 892 height 120
copy h1 "[PERSON_NAME]"
click at [774, 381] on div at bounding box center [811, 382] width 214 height 3
click at [780, 382] on div at bounding box center [811, 382] width 214 height 3
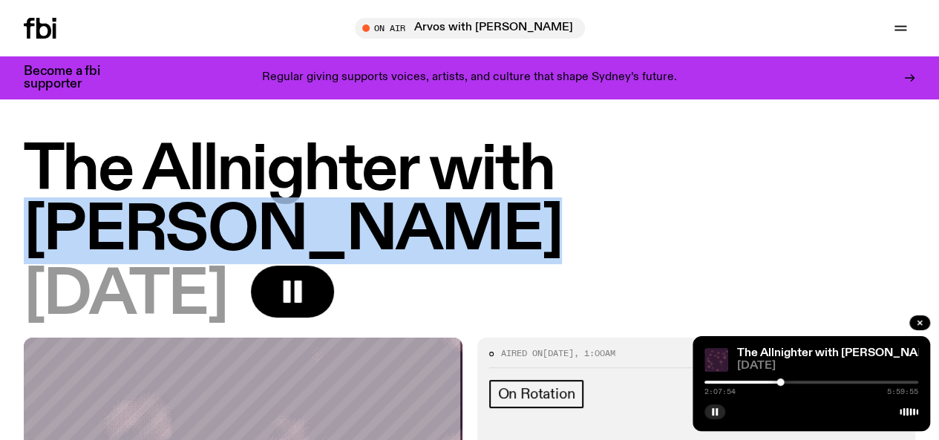
click at [788, 381] on div at bounding box center [811, 382] width 214 height 3
click at [791, 381] on div at bounding box center [788, 382] width 7 height 7
click at [794, 381] on div at bounding box center [791, 382] width 7 height 7
click at [794, 381] on div at bounding box center [794, 382] width 7 height 7
click at [791, 381] on div at bounding box center [791, 382] width 7 height 7
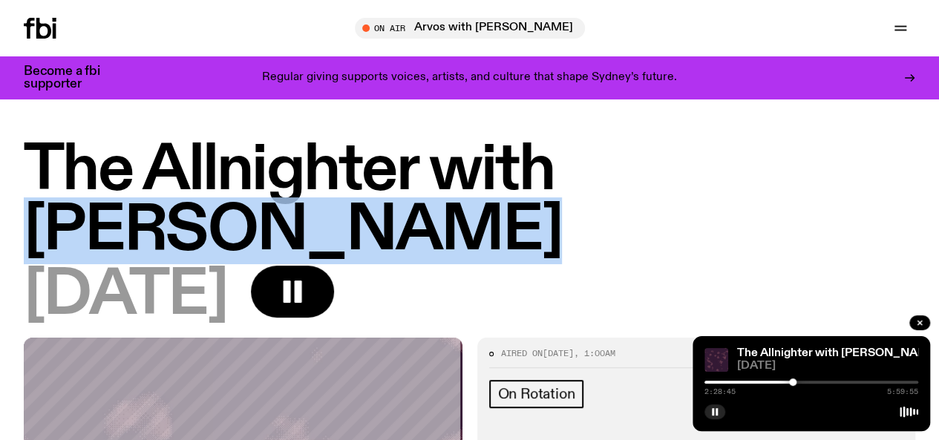
click at [785, 384] on div at bounding box center [686, 382] width 214 height 3
click at [784, 384] on div at bounding box center [785, 382] width 7 height 7
click at [784, 384] on div at bounding box center [783, 382] width 7 height 7
click at [785, 384] on div at bounding box center [783, 382] width 7 height 7
click at [785, 384] on div at bounding box center [784, 382] width 7 height 7
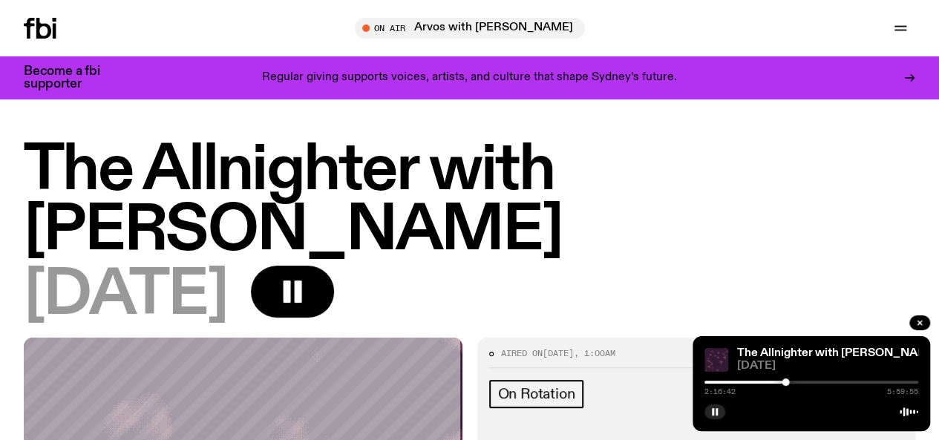
click at [785, 286] on div "[DATE]" at bounding box center [470, 296] width 892 height 60
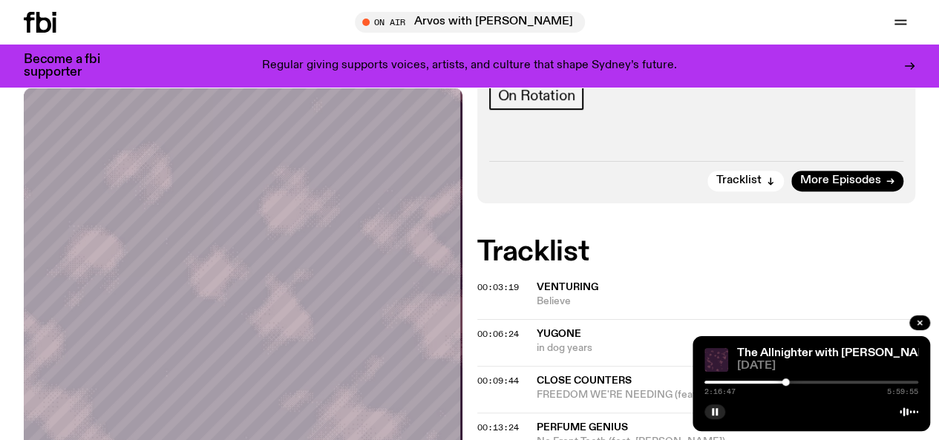
scroll to position [204, 0]
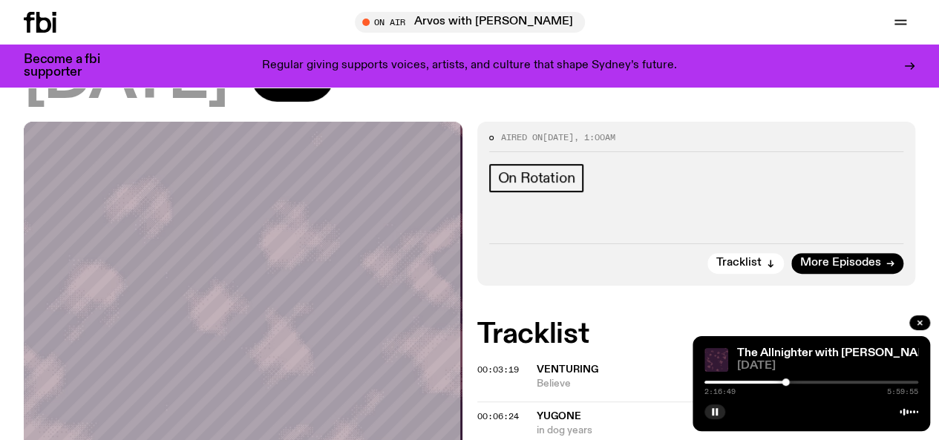
click at [0, 0] on link "Schedule" at bounding box center [0, 0] width 0 height 0
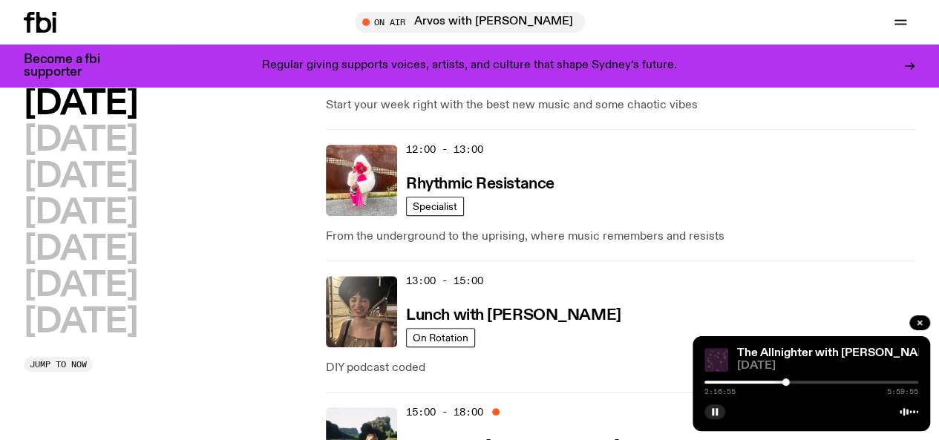
scroll to position [529, 0]
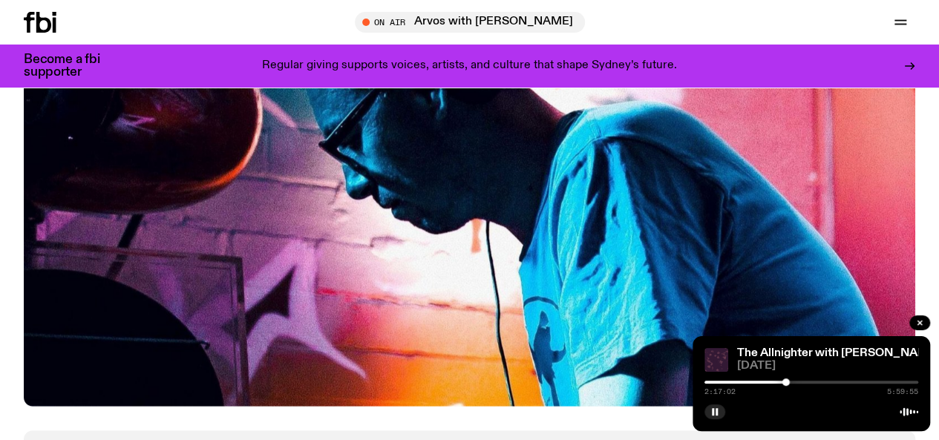
scroll to position [681, 0]
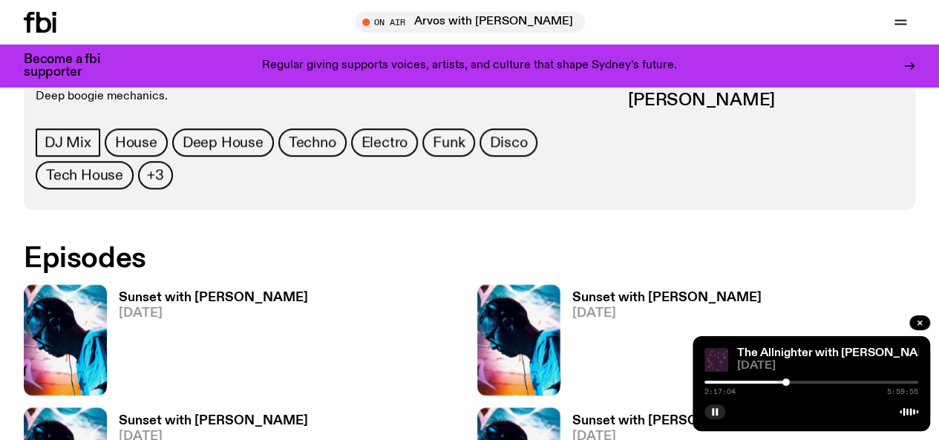
click at [572, 292] on h3 "Sunset with [PERSON_NAME]" at bounding box center [666, 298] width 189 height 13
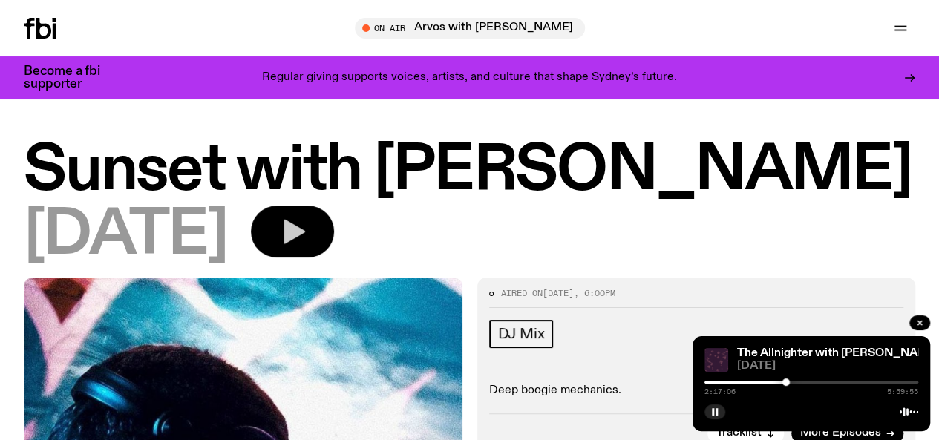
click at [305, 243] on icon "button" at bounding box center [295, 232] width 22 height 24
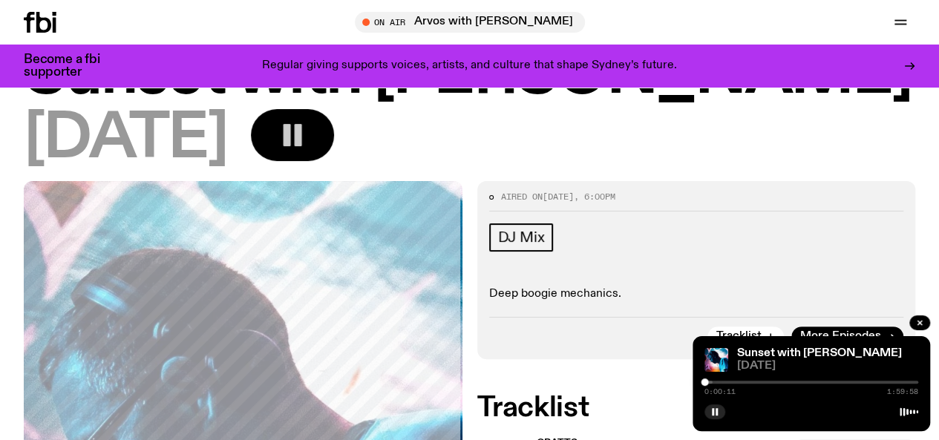
scroll to position [81, 0]
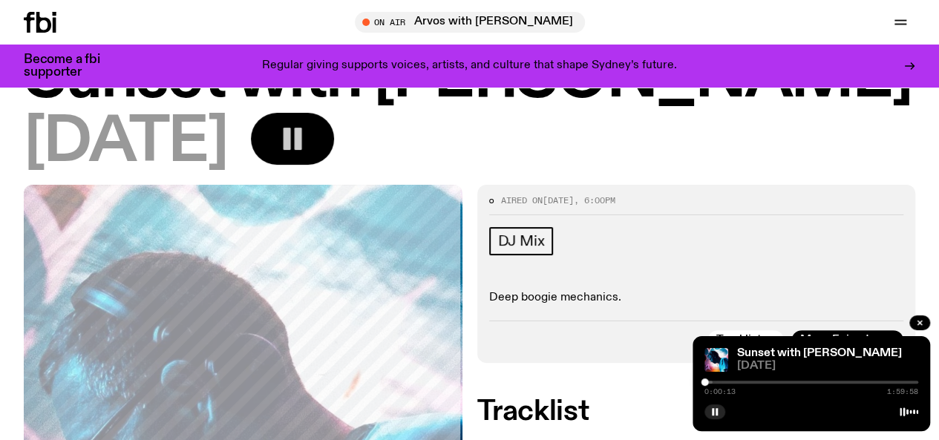
click at [723, 381] on div at bounding box center [811, 382] width 214 height 3
click at [726, 381] on div at bounding box center [725, 382] width 7 height 7
click at [729, 382] on div at bounding box center [725, 382] width 7 height 7
click at [731, 382] on div at bounding box center [728, 382] width 7 height 7
click at [733, 382] on div at bounding box center [731, 382] width 7 height 7
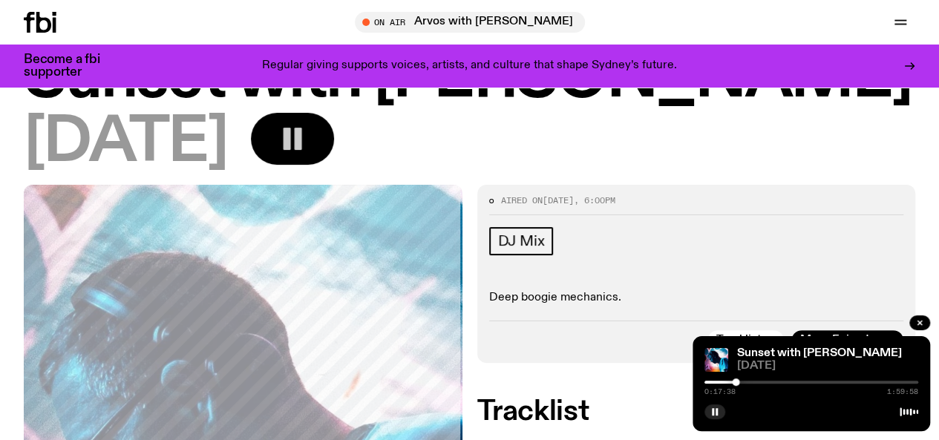
click at [736, 382] on div at bounding box center [735, 382] width 7 height 7
click at [739, 382] on div at bounding box center [735, 382] width 7 height 7
click at [742, 382] on div at bounding box center [739, 382] width 7 height 7
click at [745, 382] on div at bounding box center [742, 382] width 7 height 7
click at [748, 383] on div at bounding box center [748, 382] width 7 height 7
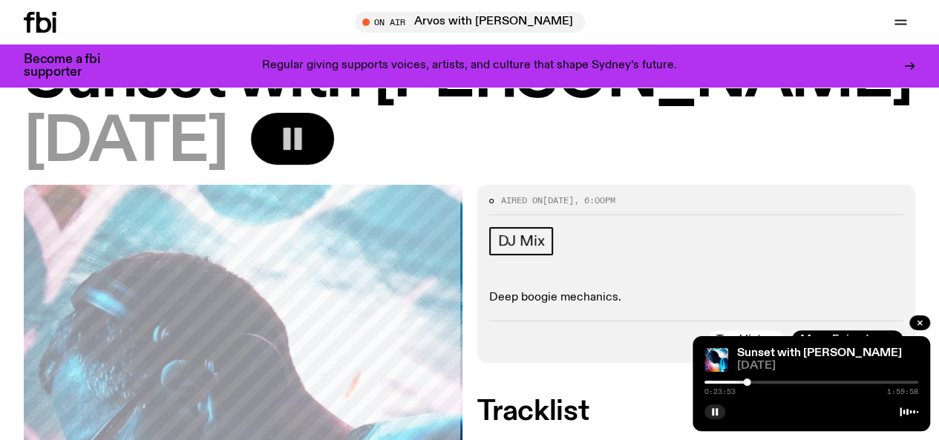
click at [747, 382] on div at bounding box center [746, 382] width 7 height 7
click at [745, 382] on div at bounding box center [746, 382] width 7 height 7
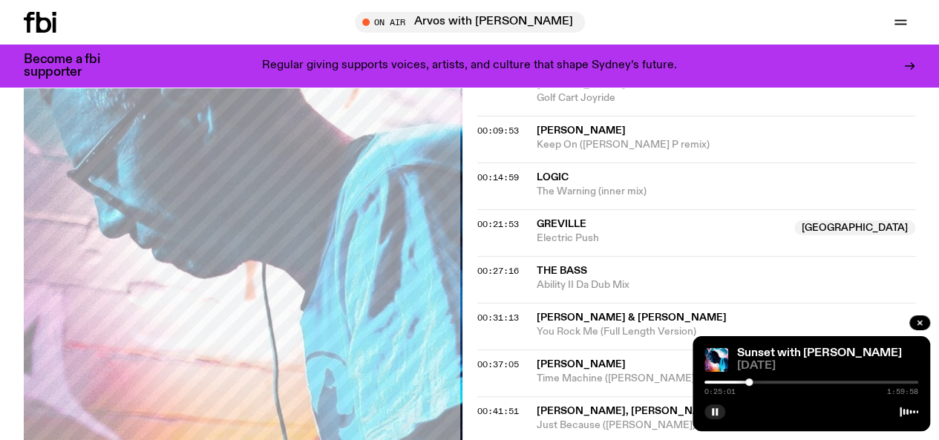
scroll to position [0, 0]
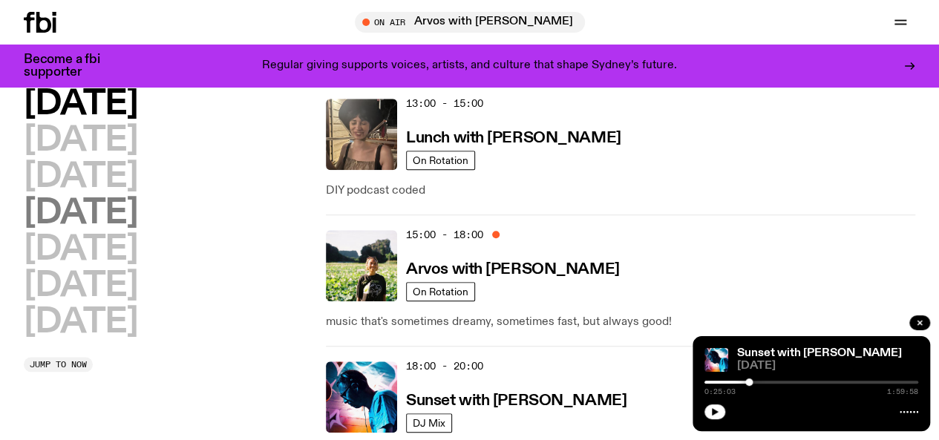
scroll to position [589, 0]
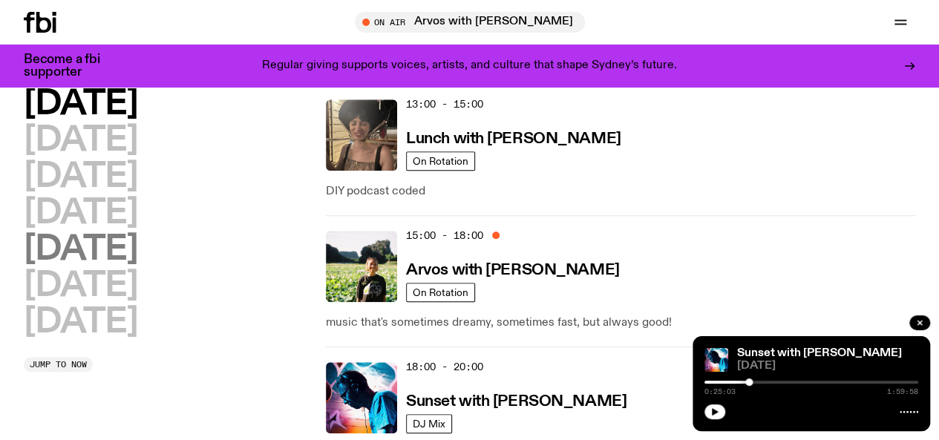
click at [128, 267] on h2 "[DATE]" at bounding box center [81, 249] width 114 height 33
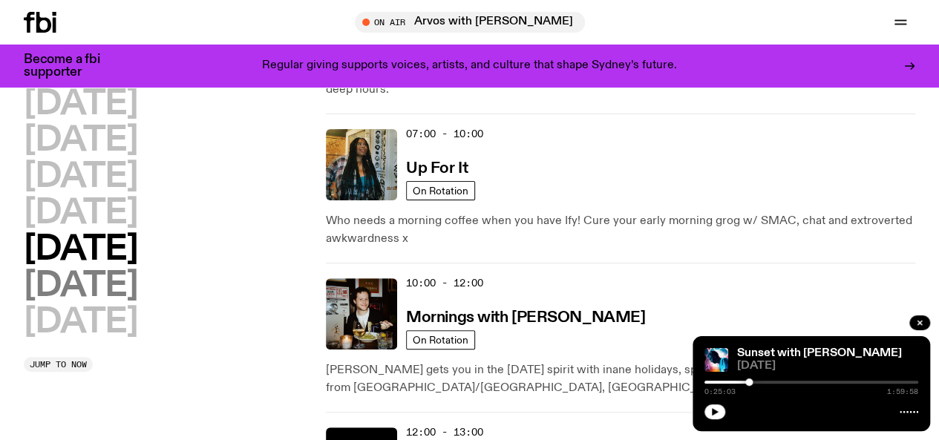
click at [134, 303] on h2 "[DATE]" at bounding box center [81, 285] width 114 height 33
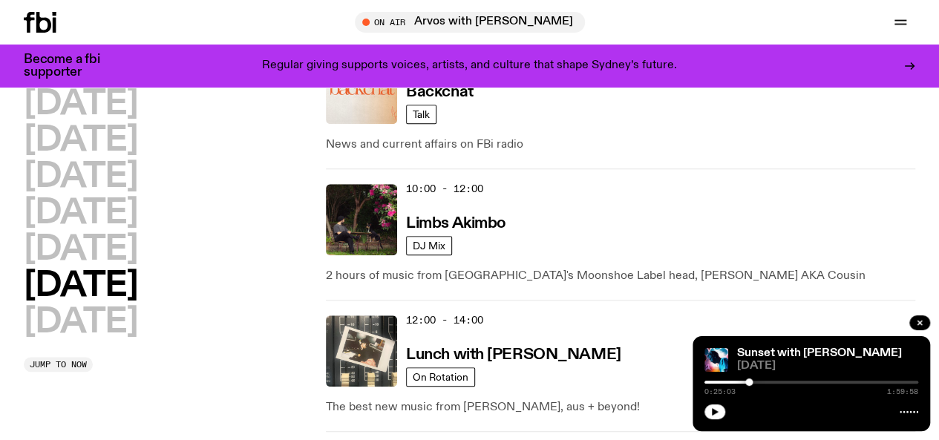
scroll to position [590, 0]
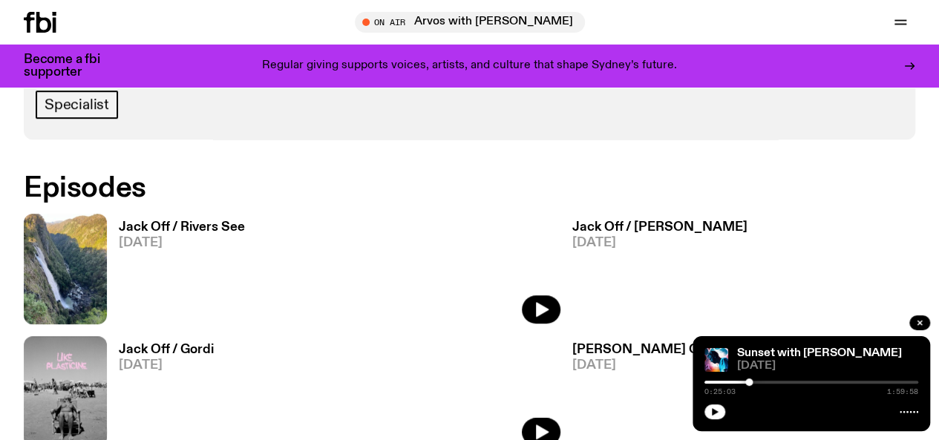
scroll to position [607, 0]
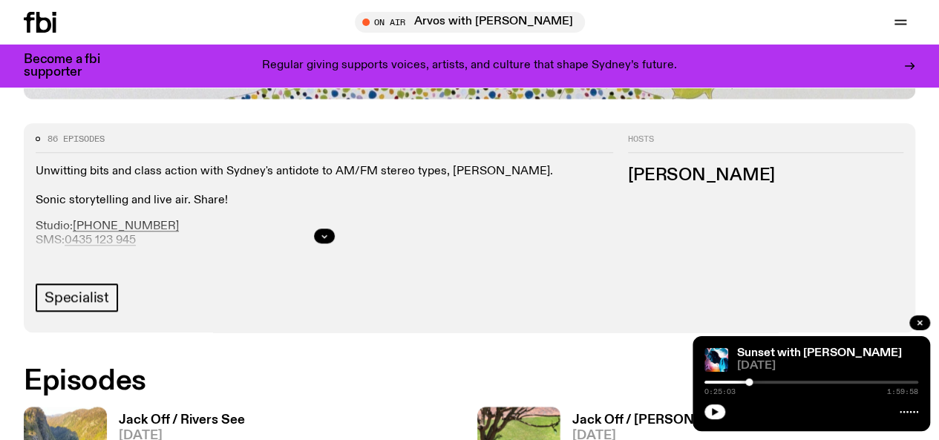
click at [218, 414] on h3 "Jack Off / Rivers See" at bounding box center [182, 420] width 126 height 13
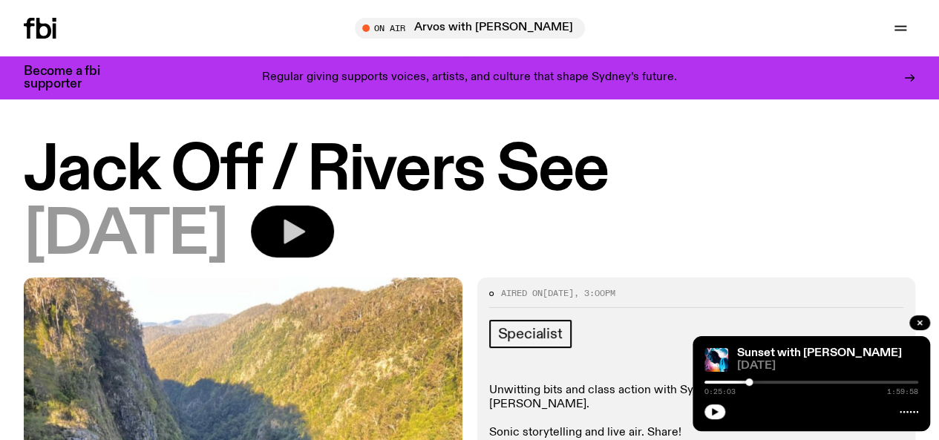
click at [305, 241] on icon "button" at bounding box center [295, 232] width 22 height 24
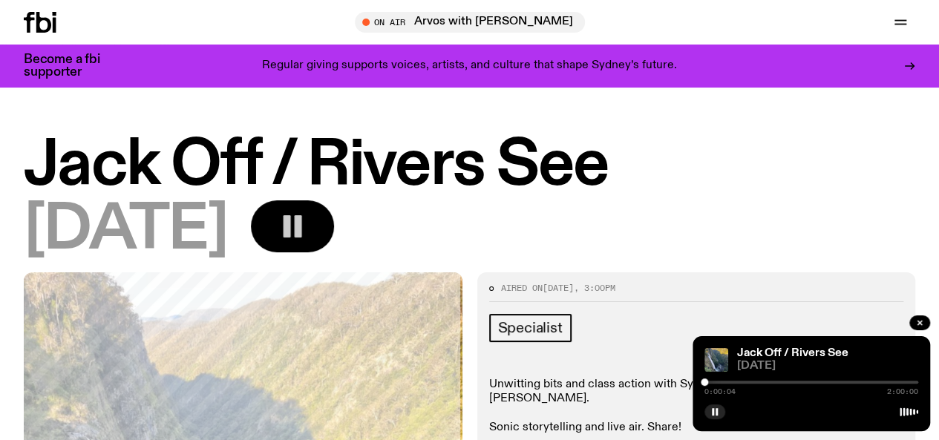
scroll to position [277, 0]
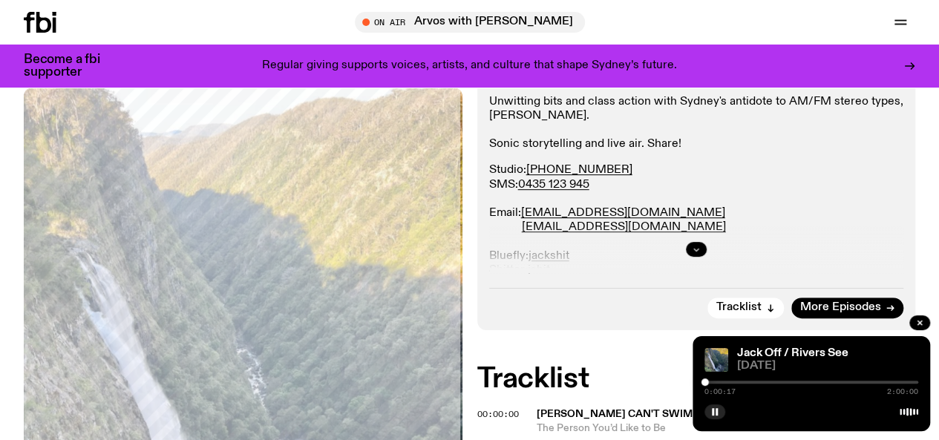
click at [699, 254] on icon "button" at bounding box center [696, 249] width 9 height 9
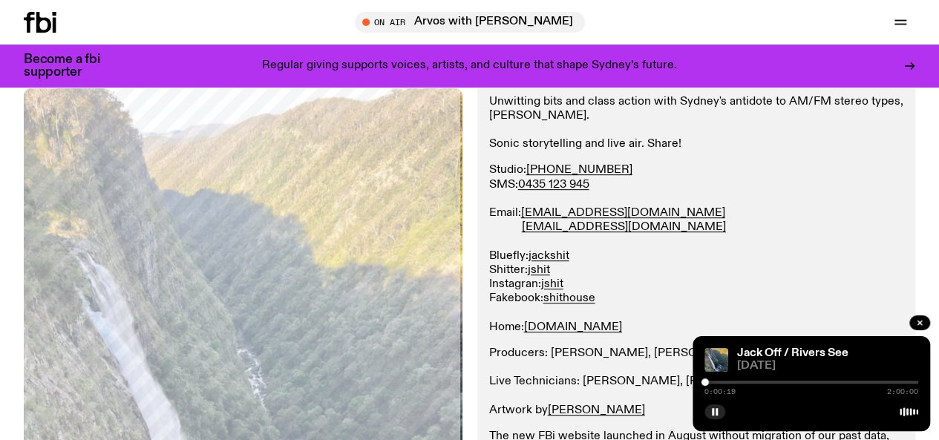
scroll to position [388, 0]
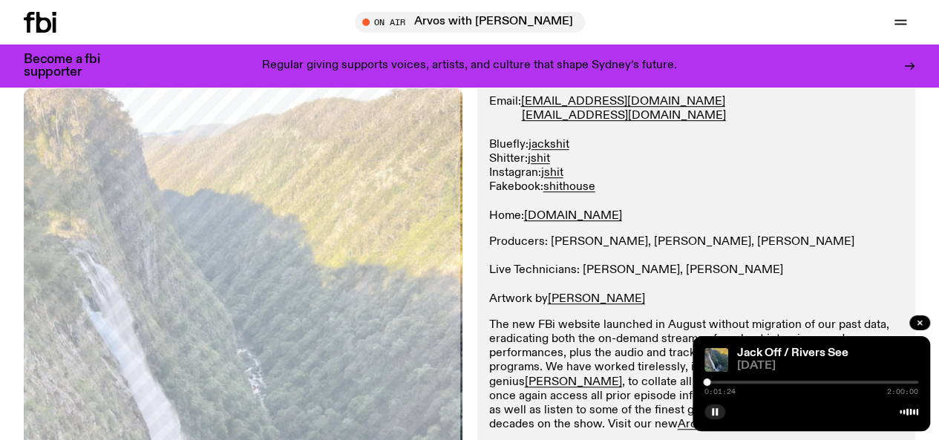
click at [721, 384] on div "0:01:24 2:00:00" at bounding box center [811, 387] width 214 height 18
click at [721, 381] on div at bounding box center [811, 382] width 214 height 3
click at [717, 381] on div at bounding box center [716, 382] width 7 height 7
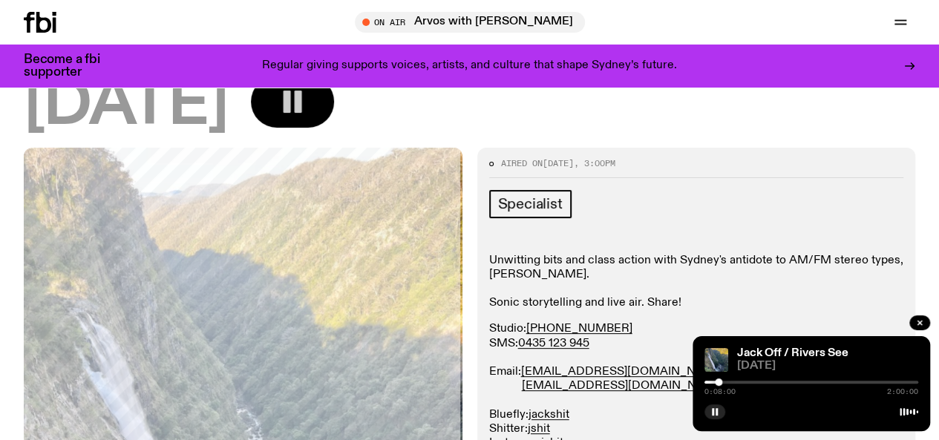
scroll to position [72, 0]
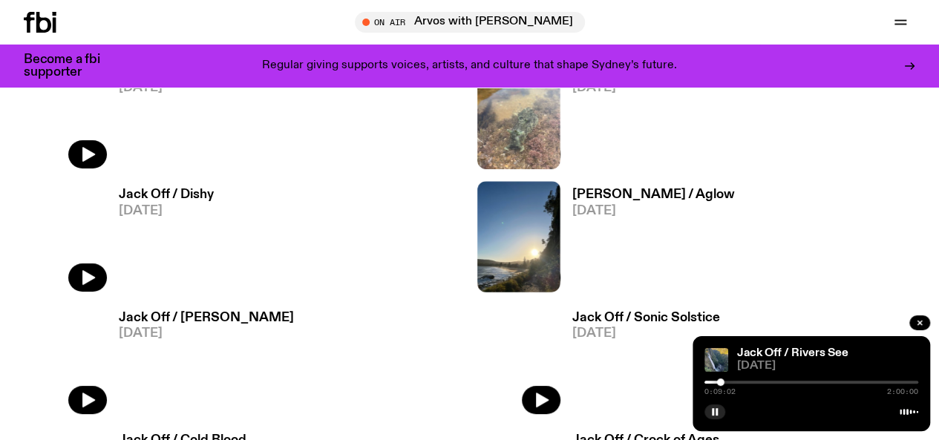
scroll to position [2796, 0]
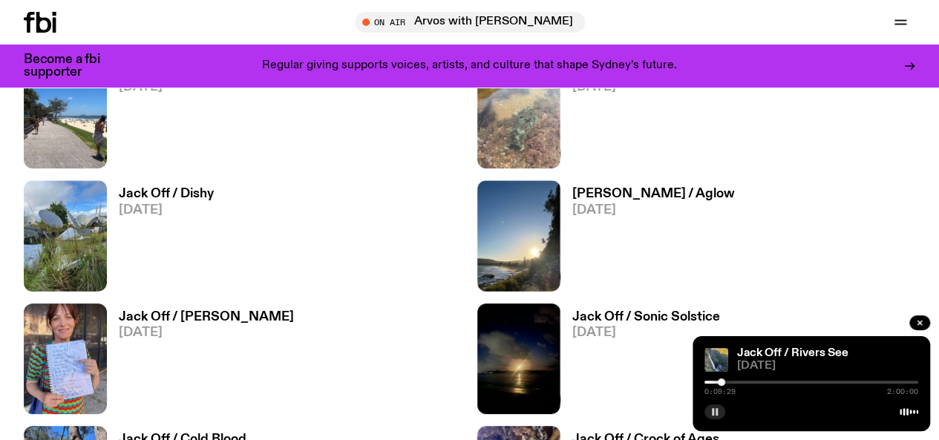
click at [716, 412] on rect "button" at bounding box center [717, 411] width 2 height 7
